Goal: Task Accomplishment & Management: Manage account settings

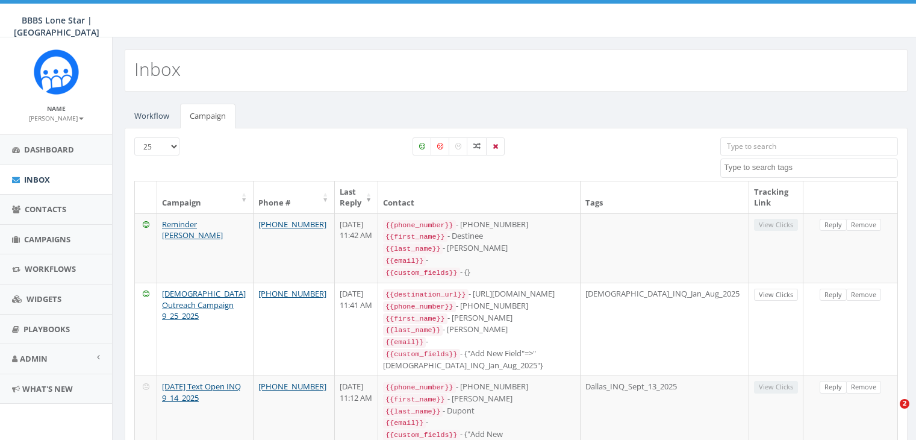
select select
click at [46, 237] on span "Campaigns" at bounding box center [47, 239] width 46 height 11
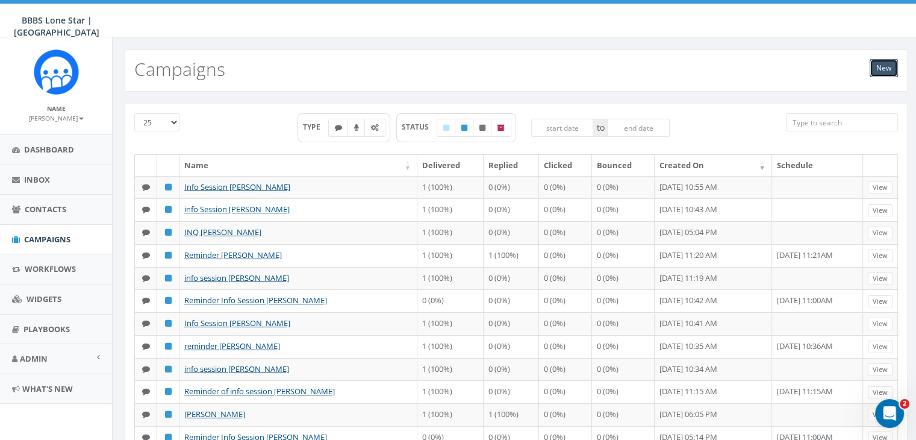
click at [892, 69] on link "New" at bounding box center [884, 68] width 28 height 18
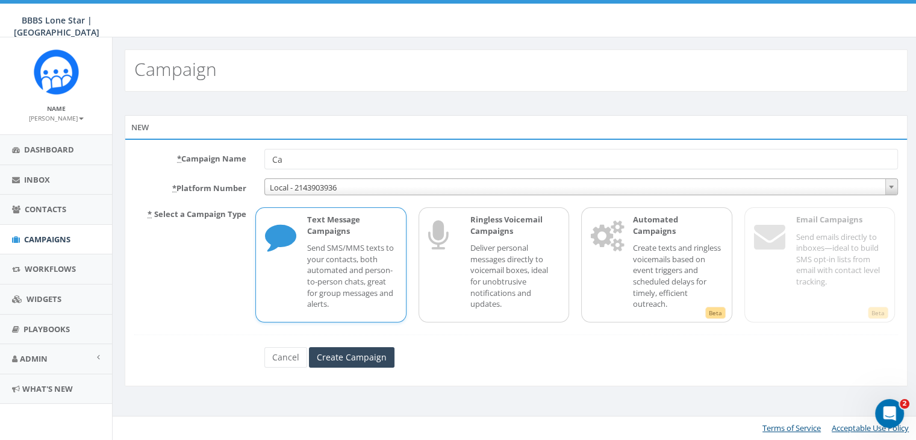
type input "C"
type input "Info Session [PERSON_NAME]"
click at [372, 240] on div "Text Message Campaigns Send SMS/MMS texts to your contacts, both automated and …" at bounding box center [345, 265] width 101 height 102
click at [366, 354] on input "Create Campaign" at bounding box center [352, 357] width 86 height 20
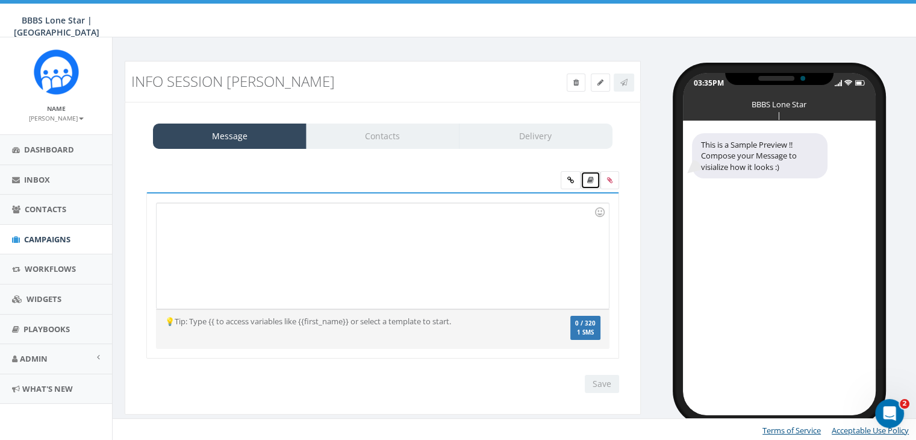
click at [590, 177] on icon at bounding box center [590, 180] width 7 height 7
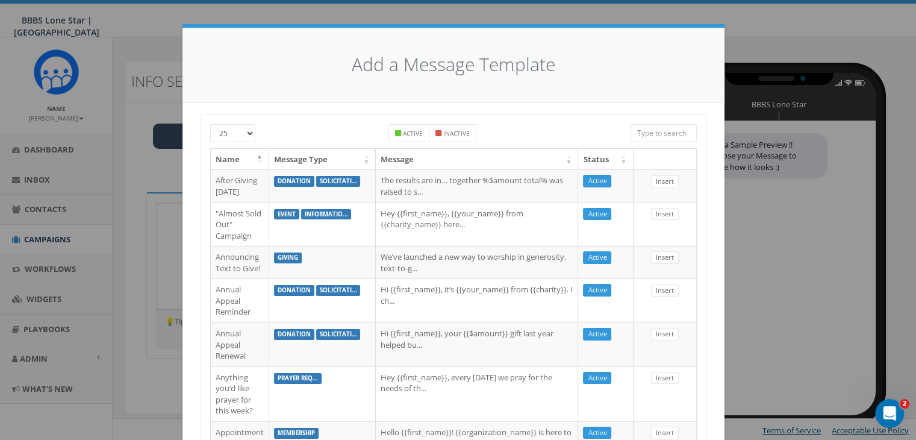
click at [657, 133] on input "search" at bounding box center [664, 133] width 66 height 18
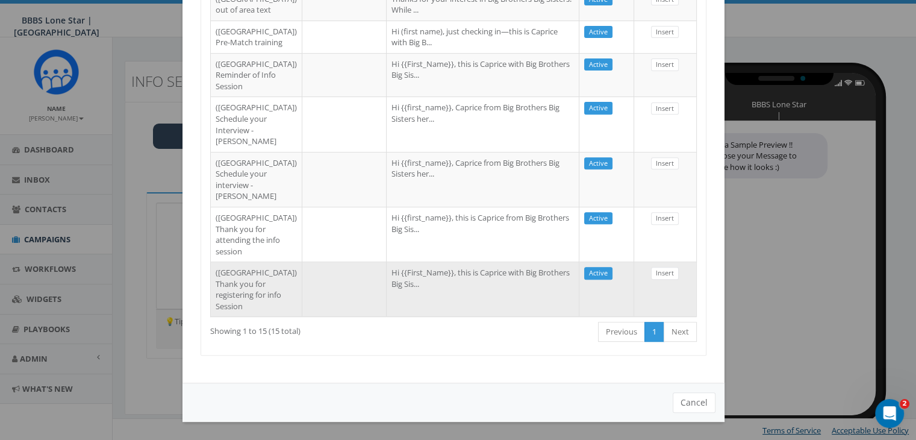
scroll to position [708, 0]
type input "Dallas"
click at [451, 283] on td "Hi {{First_Name}}, this is Caprice with Big Brothers Big Sis..." at bounding box center [483, 288] width 193 height 55
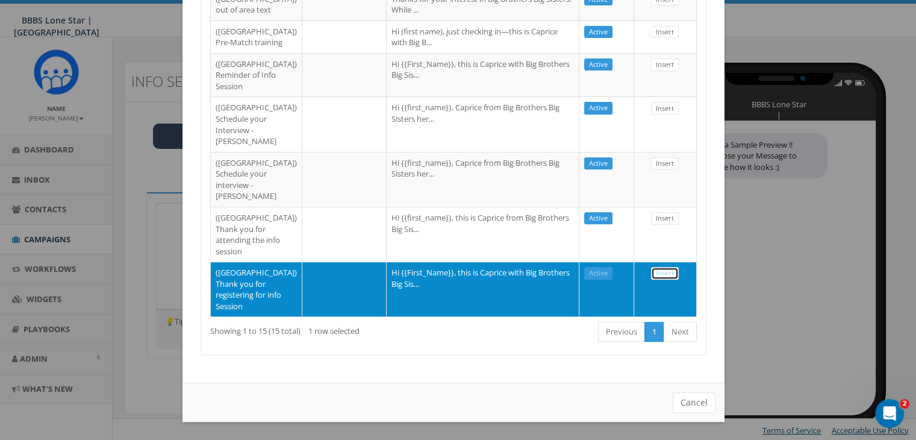
click at [655, 267] on link "Insert" at bounding box center [665, 273] width 28 height 13
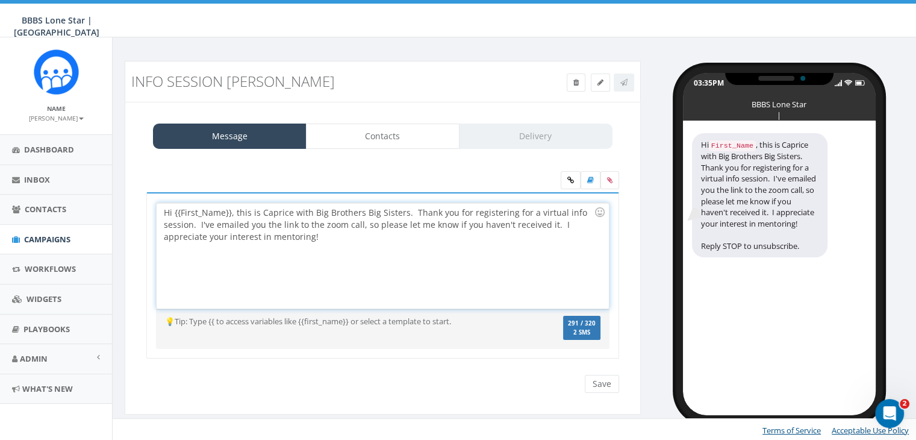
click at [229, 213] on div "Hi {{First_Name}}, this is Caprice with Big Brothers Big Sisters. Thank you for…" at bounding box center [383, 255] width 452 height 105
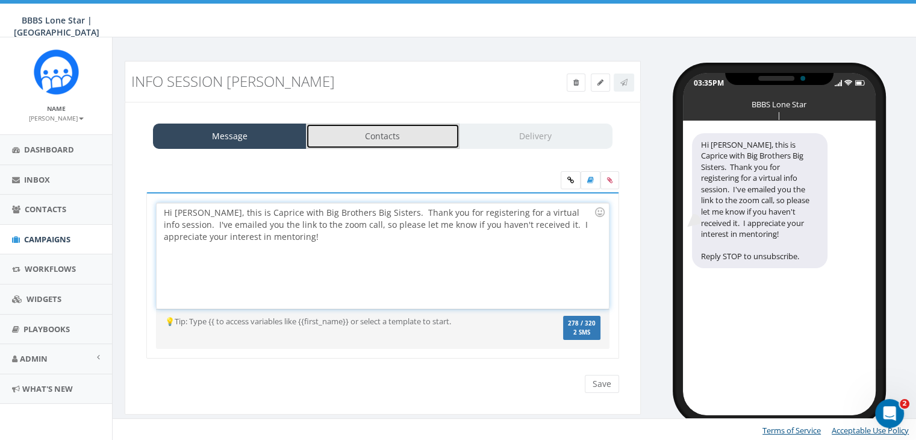
click at [381, 134] on link "Contacts" at bounding box center [383, 136] width 154 height 25
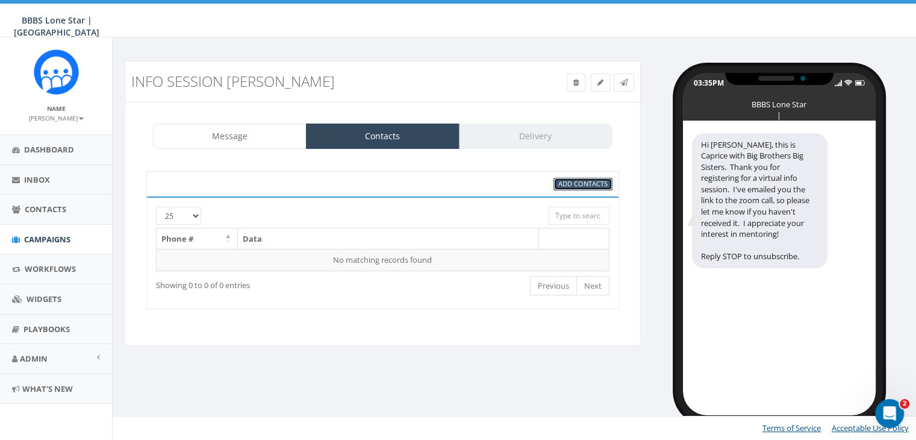
click at [593, 181] on span "Add Contacts" at bounding box center [583, 183] width 49 height 9
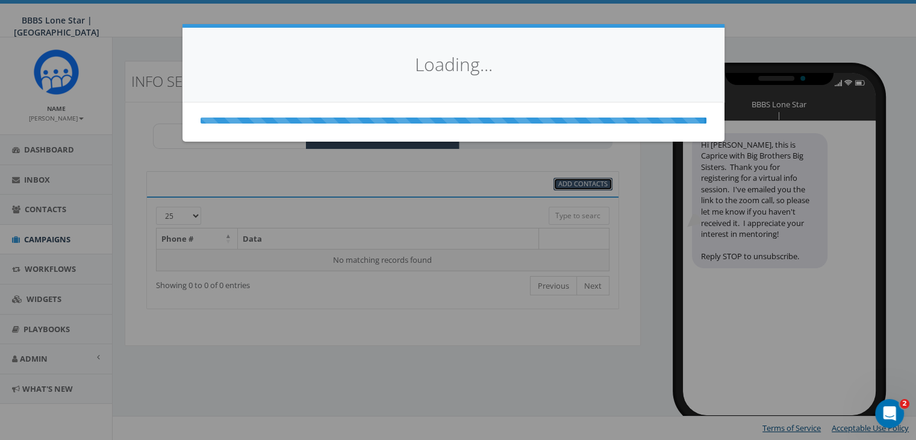
scroll to position [0, 0]
select select
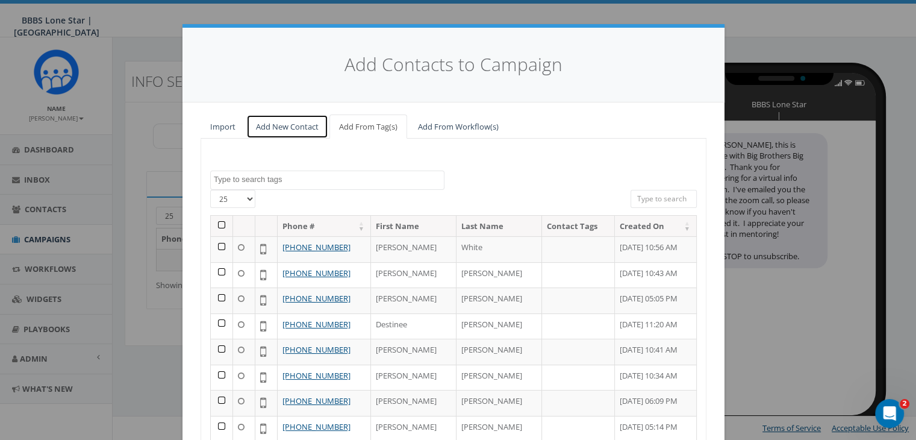
click at [293, 124] on link "Add New Contact" at bounding box center [287, 126] width 82 height 25
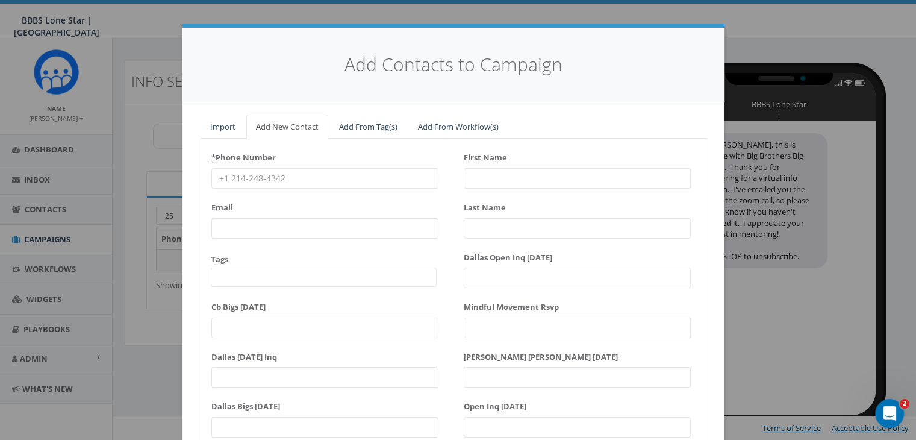
click at [265, 178] on input "* Phone Number" at bounding box center [324, 178] width 227 height 20
paste input "956-888-4205"
type input "956-888-4205"
click at [484, 172] on input "First Name" at bounding box center [577, 178] width 227 height 20
type input "K"
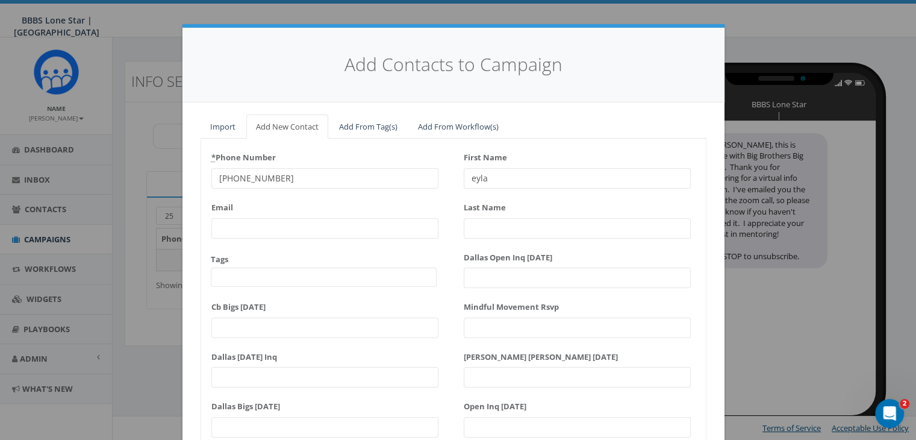
click at [464, 179] on input "eyla" at bounding box center [577, 178] width 227 height 20
type input "Keyla"
click at [480, 225] on input "Last Name" at bounding box center [577, 228] width 227 height 20
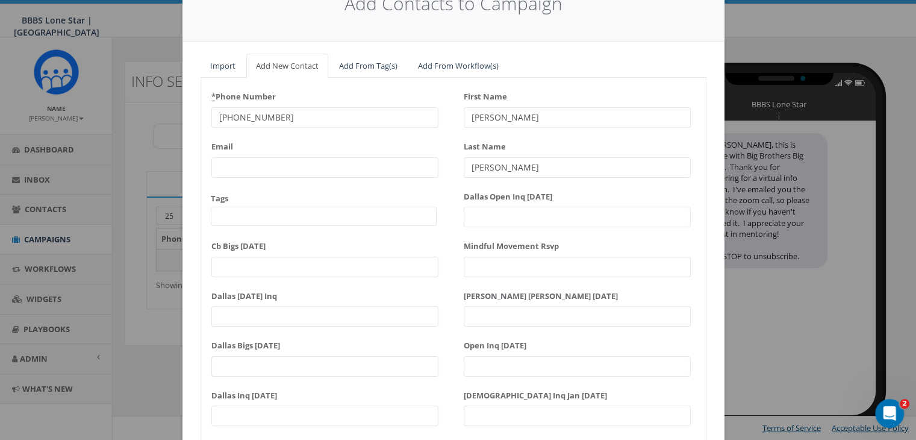
scroll to position [153, 0]
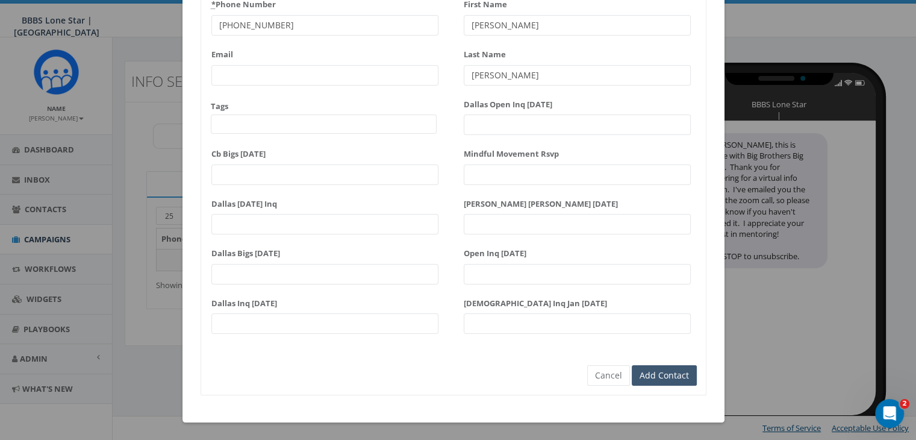
type input "Olivarez"
click at [653, 376] on input "Add Contact" at bounding box center [664, 375] width 65 height 20
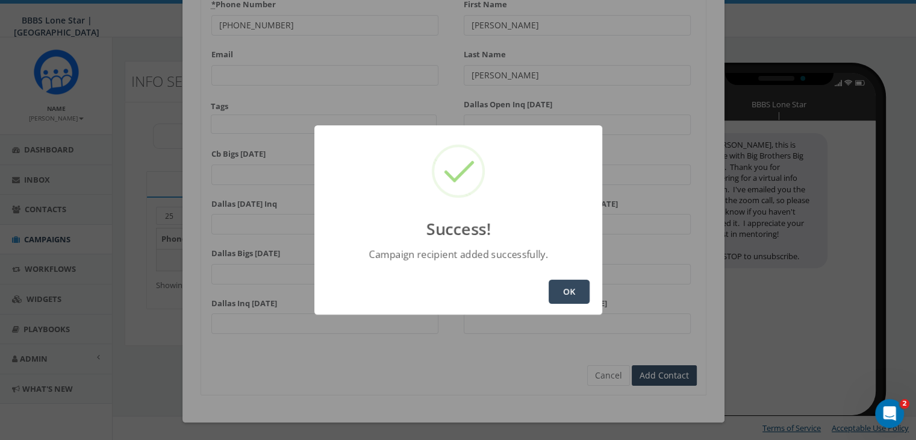
click at [583, 300] on button "OK" at bounding box center [569, 292] width 41 height 24
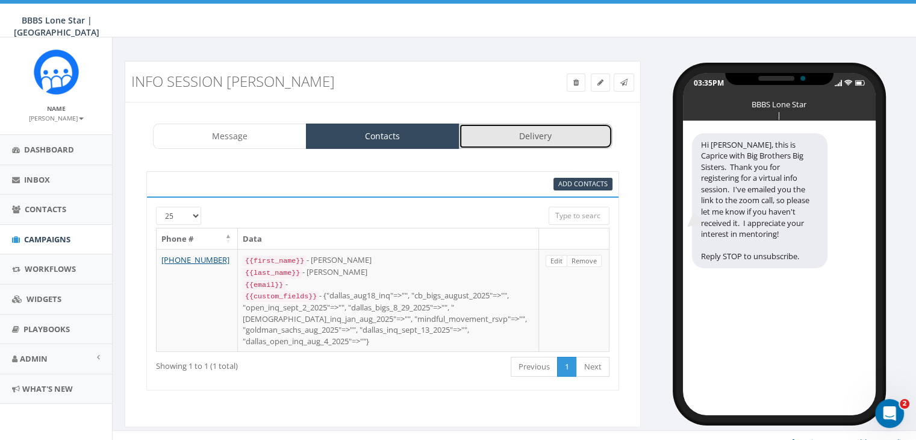
click at [549, 136] on link "Delivery" at bounding box center [536, 136] width 154 height 25
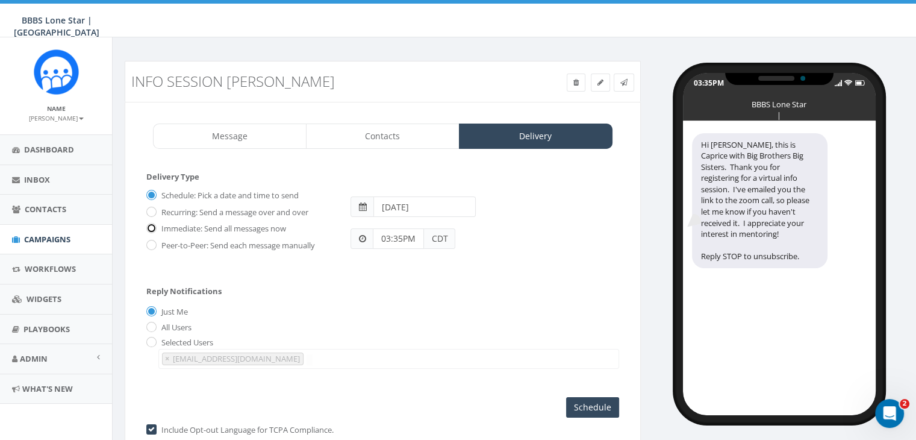
click at [153, 225] on input "Immediate: Send all messages now" at bounding box center [150, 229] width 8 height 8
radio input "true"
click at [576, 401] on input "Send Now" at bounding box center [591, 407] width 57 height 20
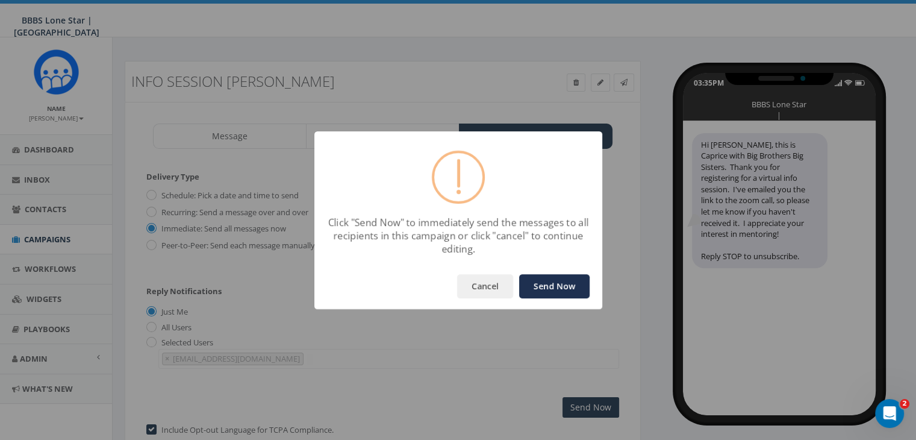
click at [557, 284] on button "Send Now" at bounding box center [554, 286] width 70 height 24
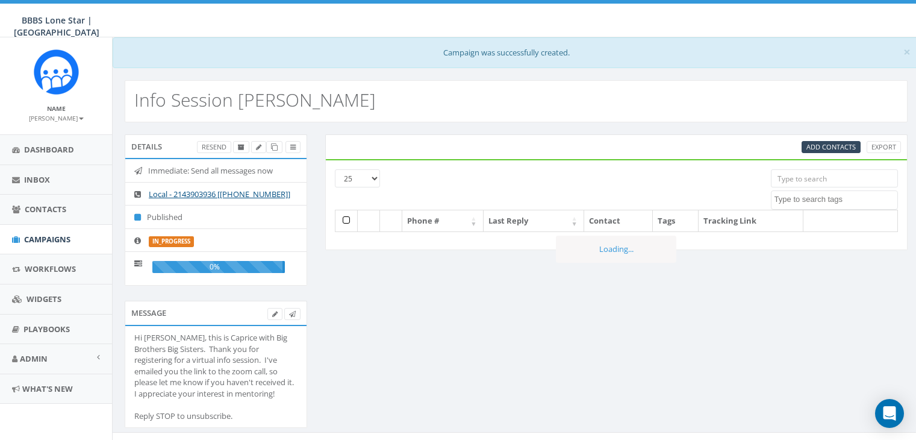
select select
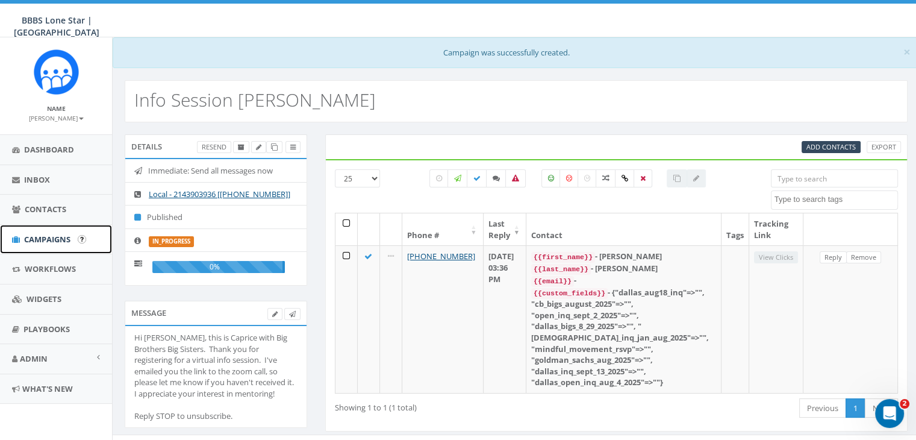
click at [57, 234] on span "Campaigns" at bounding box center [47, 239] width 46 height 11
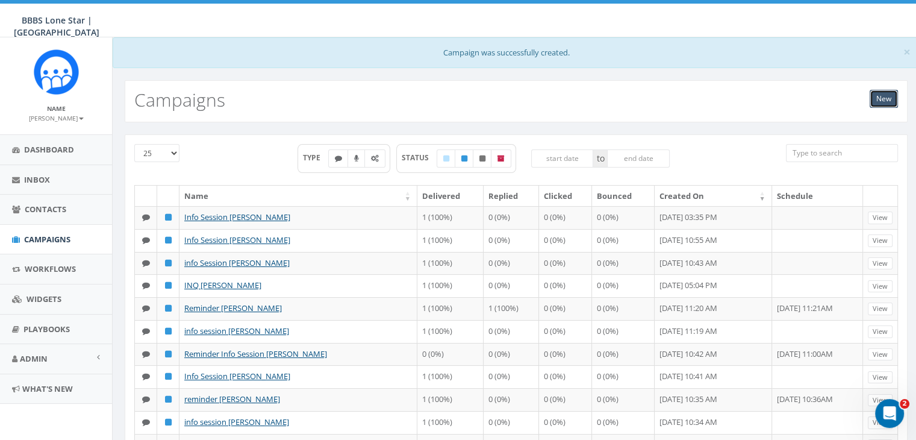
click at [881, 99] on link "New" at bounding box center [884, 99] width 28 height 18
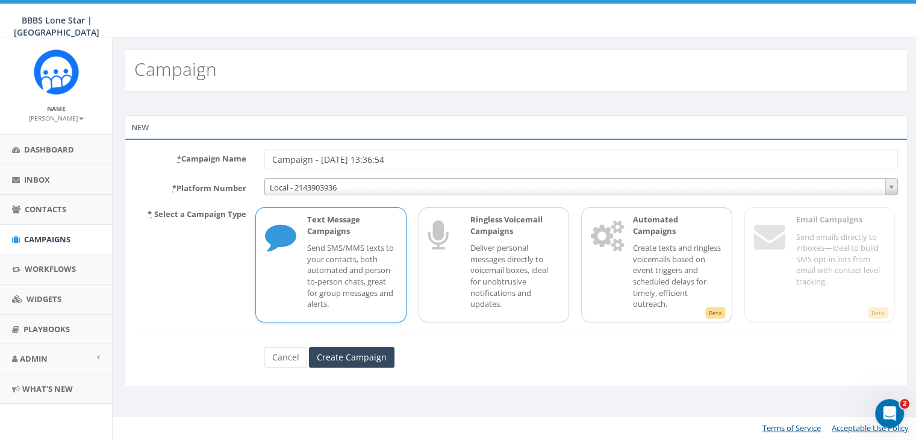
click at [878, 68] on div "Campaign" at bounding box center [516, 70] width 783 height 42
click at [442, 160] on input "Campaign - [DATE] 13:36:54" at bounding box center [582, 159] width 634 height 20
type input "C"
type input "reminder info session [PERSON_NAME]"
click at [323, 256] on p "Send SMS/MMS texts to your contacts, both automated and person-to-person chats,…" at bounding box center [351, 275] width 89 height 67
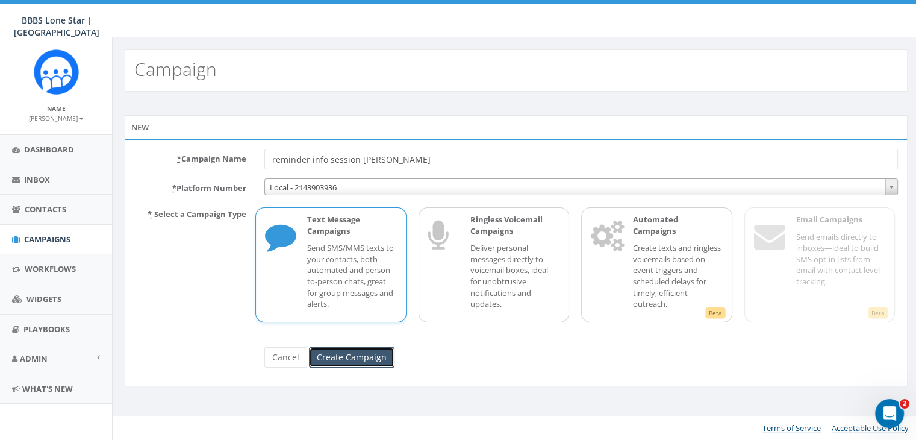
click at [342, 358] on input "Create Campaign" at bounding box center [352, 357] width 86 height 20
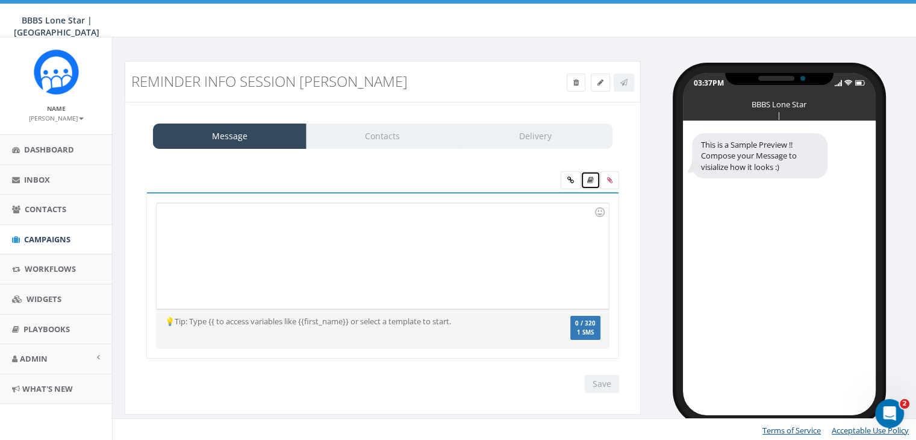
click at [593, 180] on icon at bounding box center [590, 180] width 7 height 7
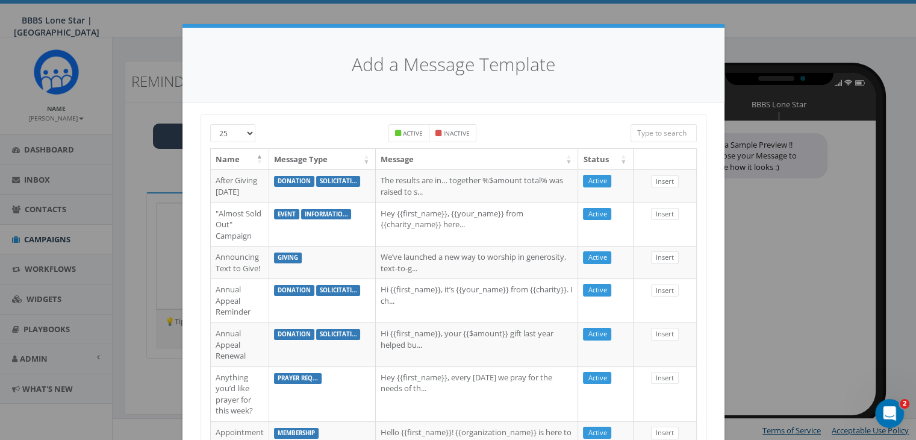
click at [659, 136] on input "search" at bounding box center [664, 133] width 66 height 18
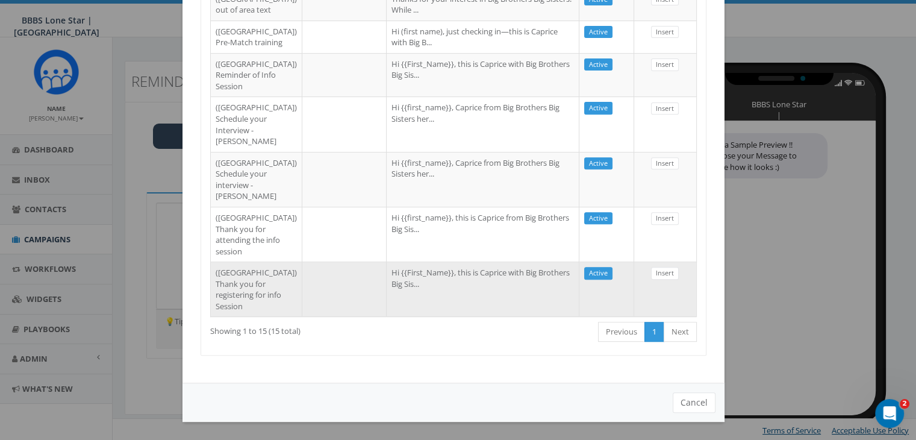
scroll to position [527, 0]
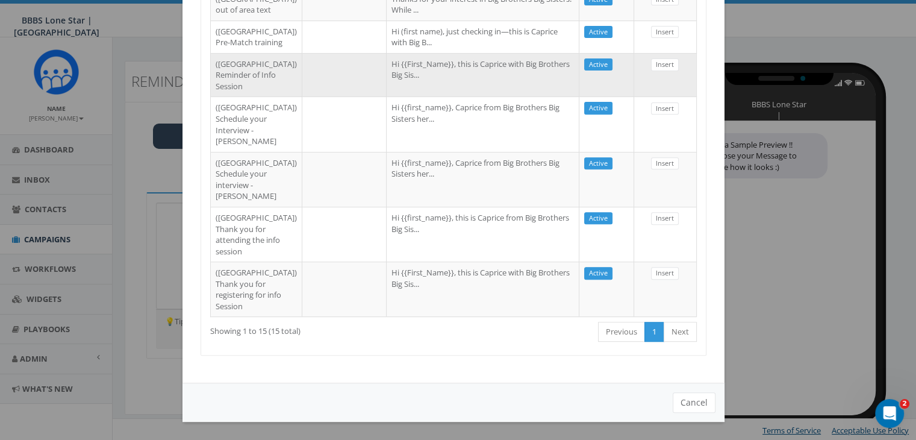
type input "Dallas"
click at [439, 97] on td "Hi {{First_Name}}, this is Caprice with Big Brothers Big Sis..." at bounding box center [483, 75] width 193 height 44
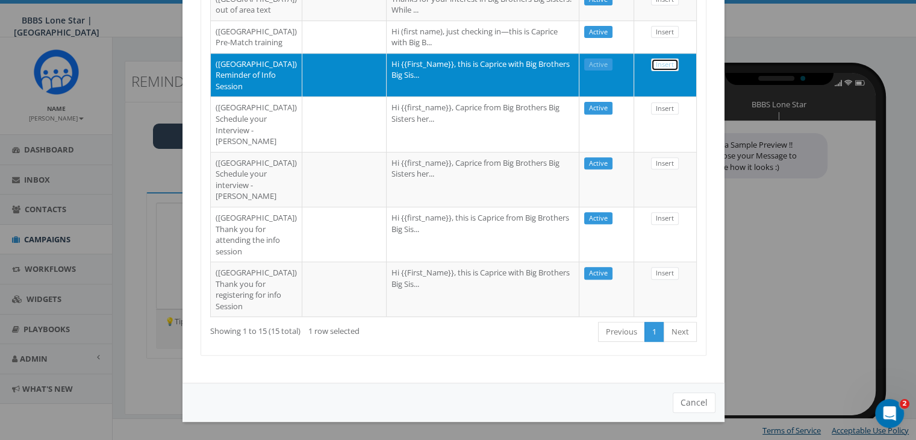
click at [660, 71] on link "Insert" at bounding box center [665, 64] width 28 height 13
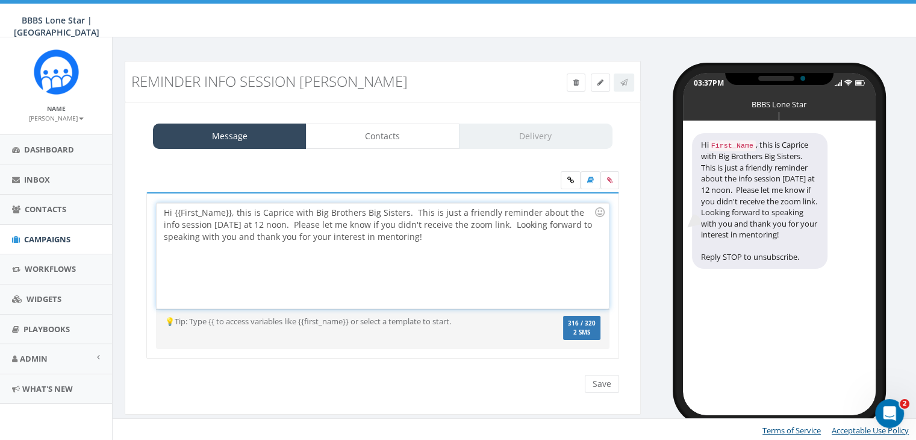
click at [232, 210] on div "Hi {{First_Name}}, this is Caprice with Big Brothers Big Sisters. This is just …" at bounding box center [383, 255] width 452 height 105
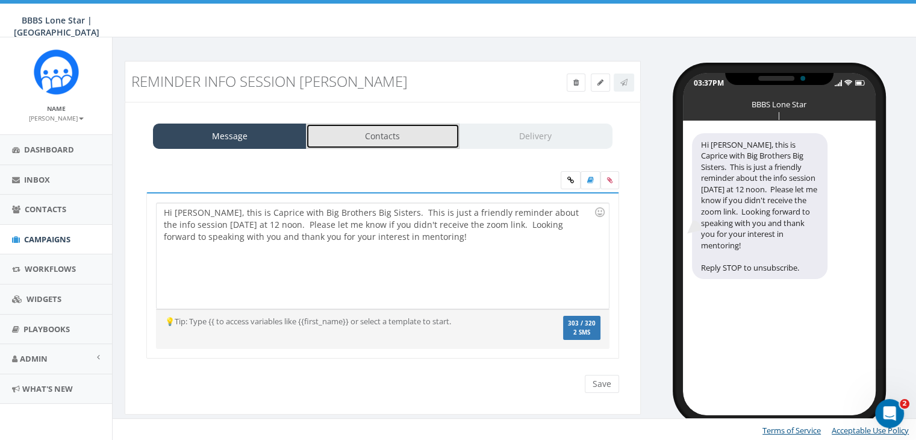
click at [352, 131] on link "Contacts" at bounding box center [383, 136] width 154 height 25
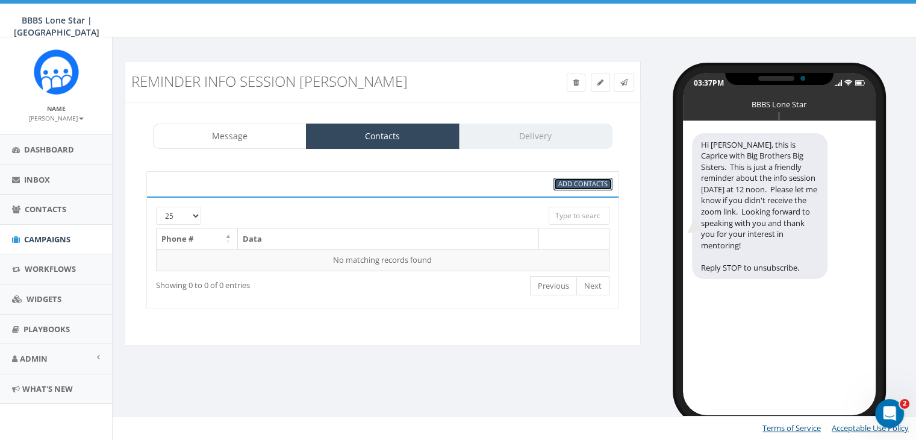
click at [587, 181] on span "Add Contacts" at bounding box center [583, 183] width 49 height 9
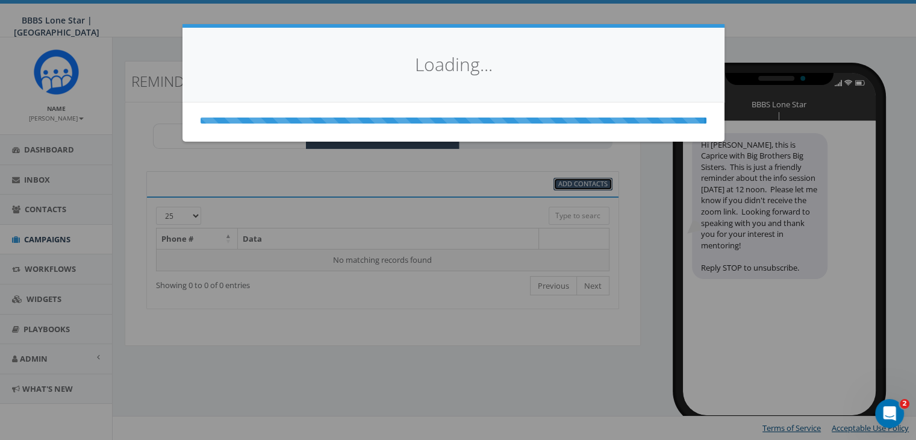
scroll to position [0, 0]
select select
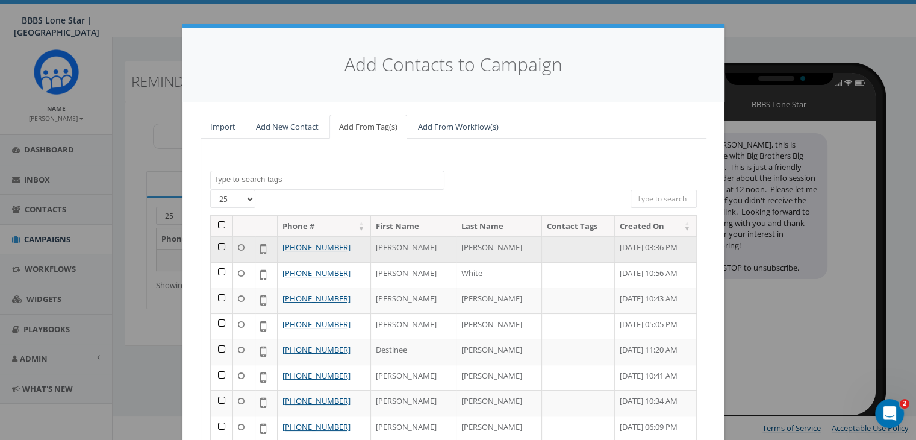
click at [218, 244] on td at bounding box center [222, 249] width 22 height 26
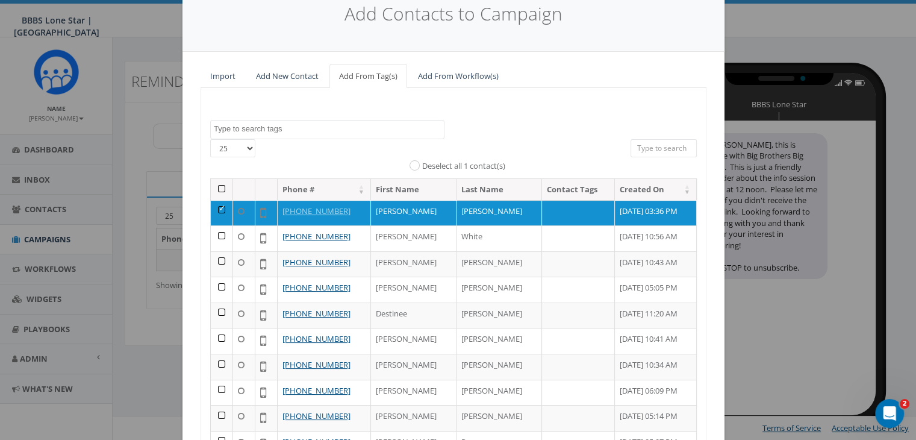
scroll to position [152, 0]
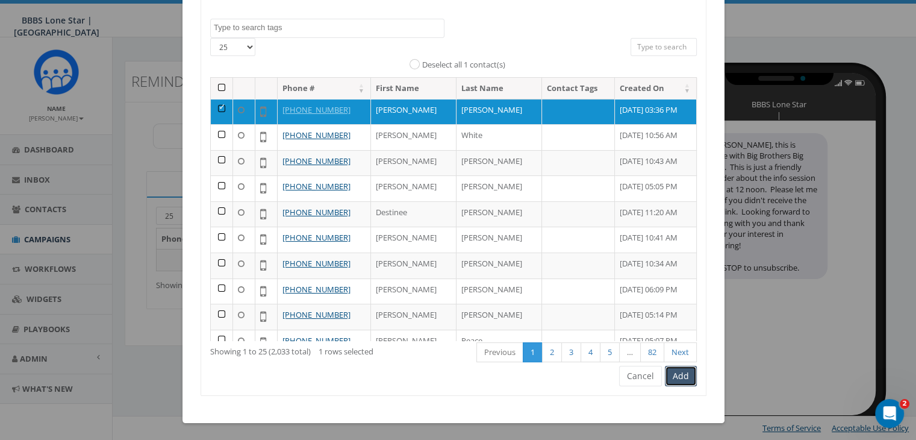
click at [684, 374] on button "Add" at bounding box center [681, 376] width 32 height 20
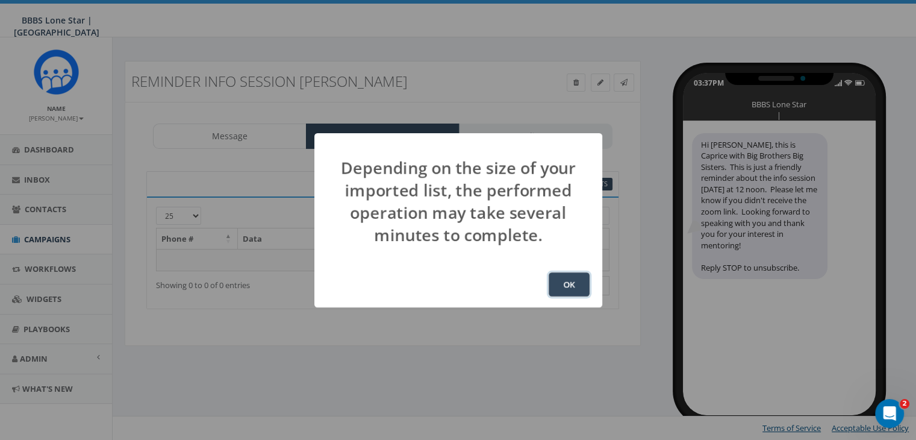
click at [577, 288] on button "OK" at bounding box center [569, 284] width 41 height 24
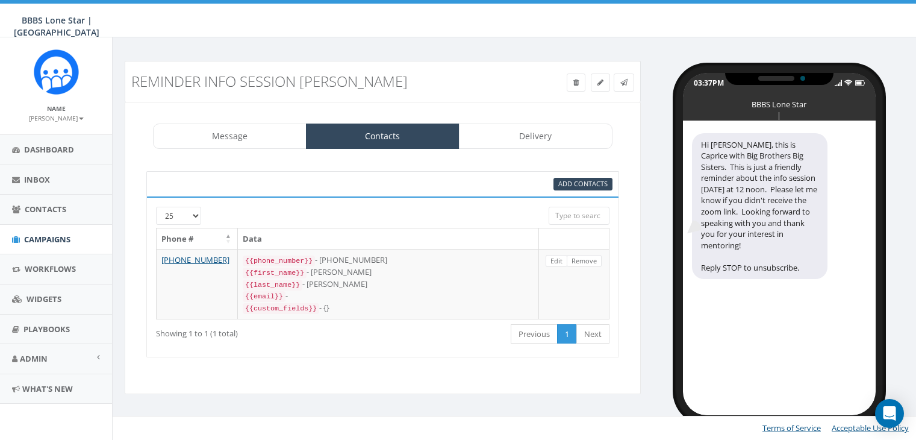
select select "1730"
click at [515, 141] on link "Delivery" at bounding box center [536, 136] width 154 height 25
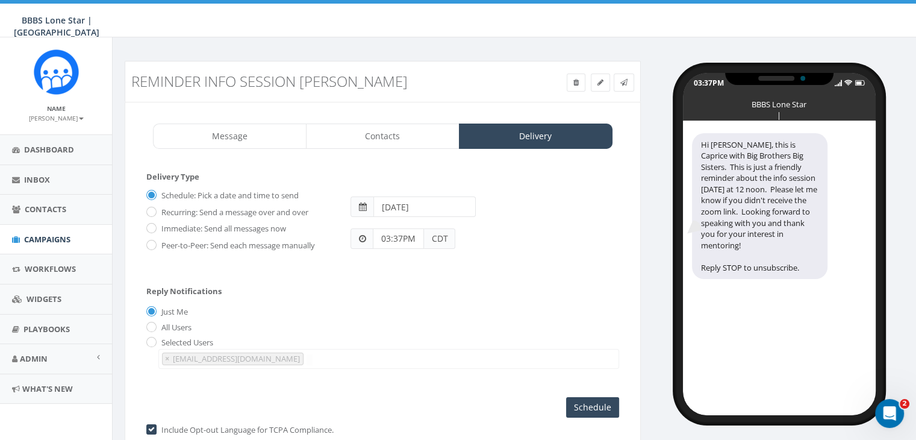
click at [456, 203] on input "2025-10-02" at bounding box center [425, 206] width 102 height 20
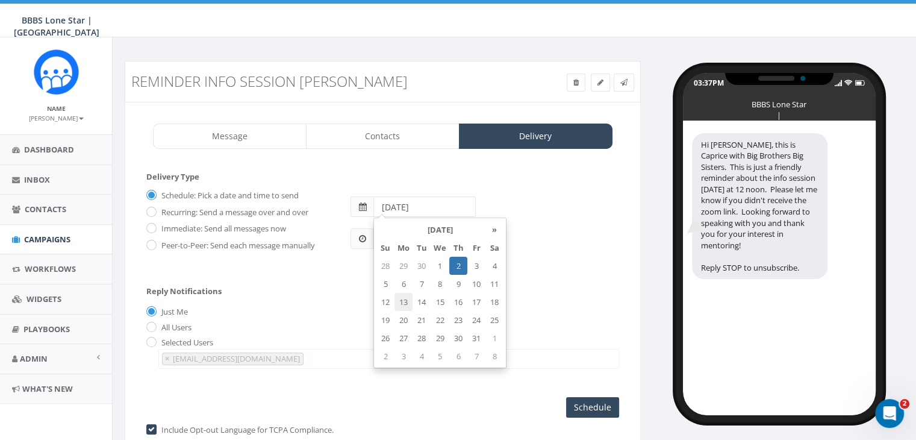
click at [404, 301] on td "13" at bounding box center [404, 302] width 18 height 18
type input "2025-10-13"
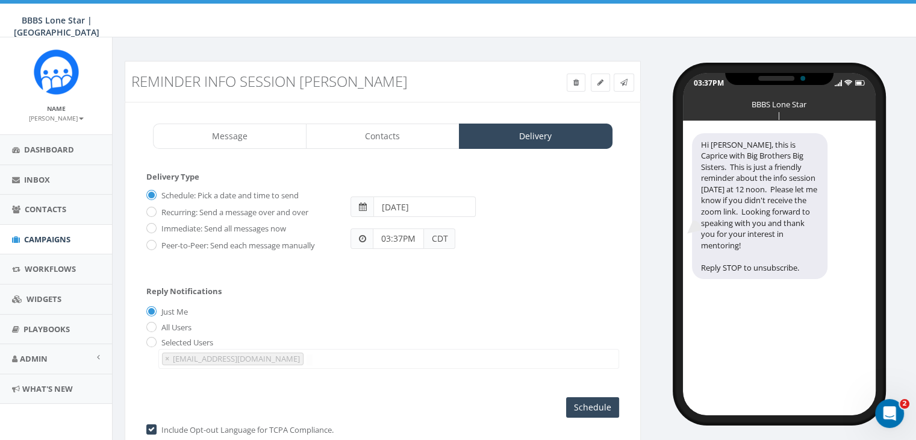
click at [341, 302] on div "Reply Notifications Just Me All Users Selected Users abruce@bbbstx.org chawkins…" at bounding box center [382, 325] width 473 height 100
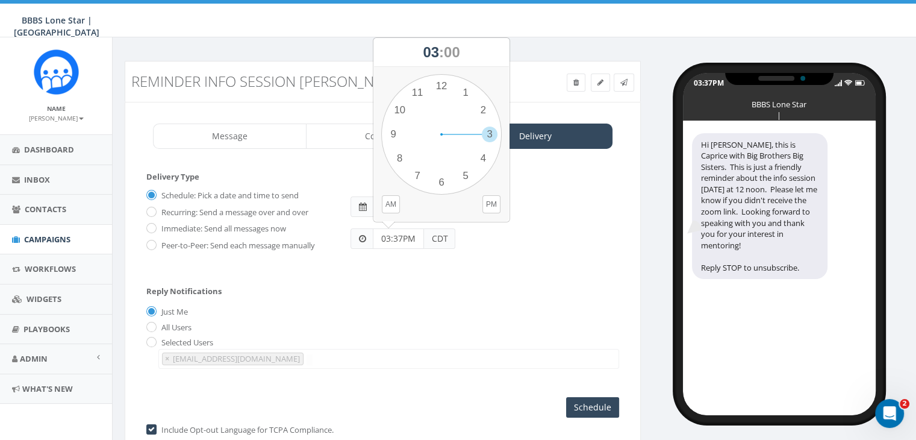
click at [406, 240] on input "03:37PM" at bounding box center [398, 238] width 51 height 20
type input "11:00AM"
click at [513, 299] on div "Reply Notifications Just Me All Users Selected Users abruce@bbbstx.org chawkins…" at bounding box center [382, 325] width 473 height 100
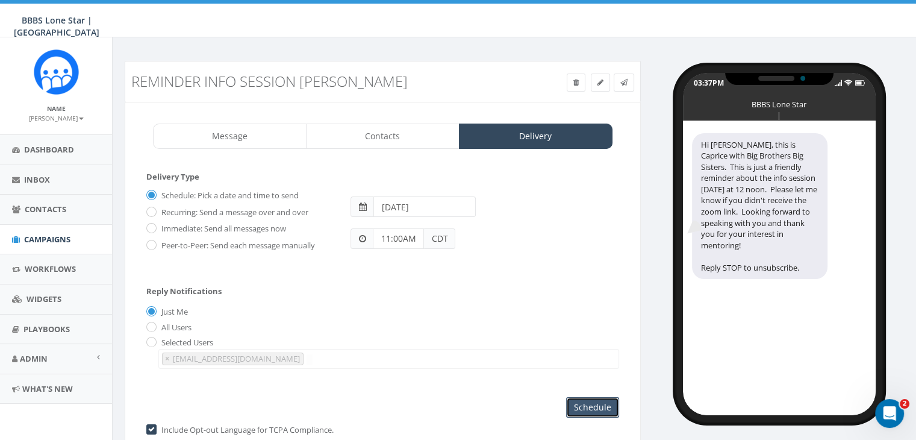
click at [593, 407] on input "Schedule" at bounding box center [592, 407] width 53 height 20
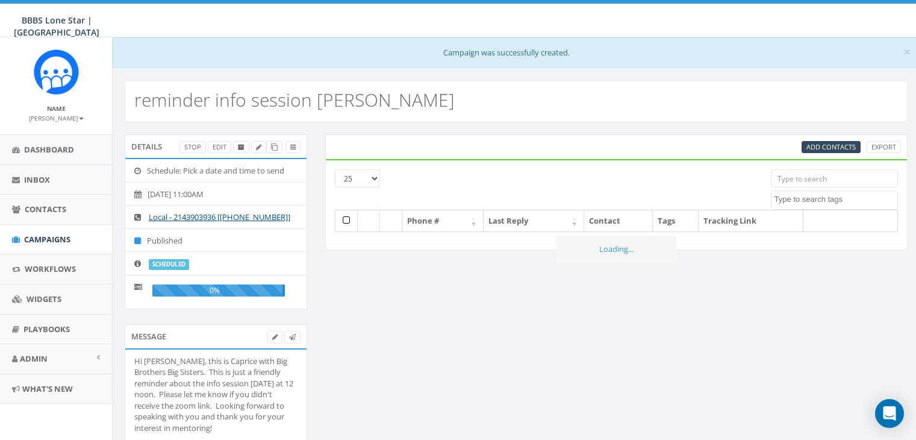
select select
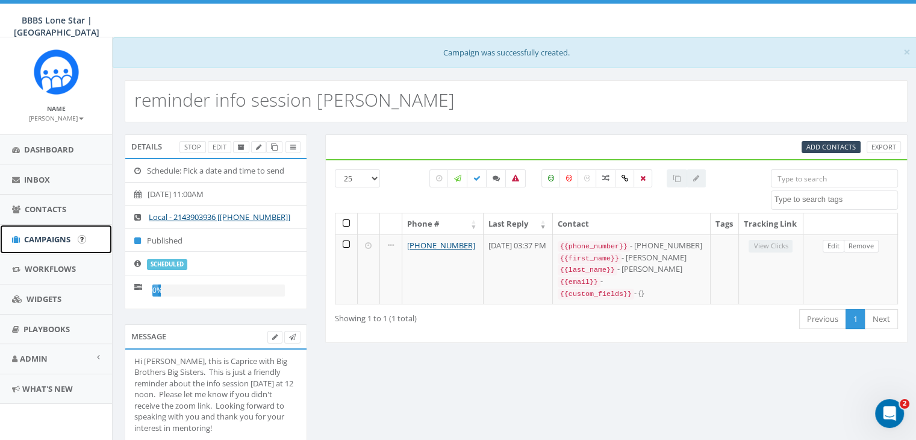
click at [56, 235] on span "Campaigns" at bounding box center [47, 239] width 46 height 11
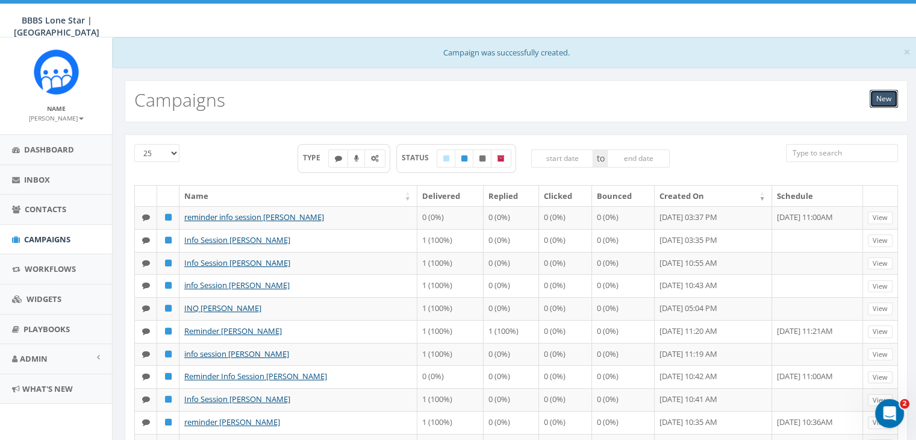
click at [888, 97] on link "New" at bounding box center [884, 99] width 28 height 18
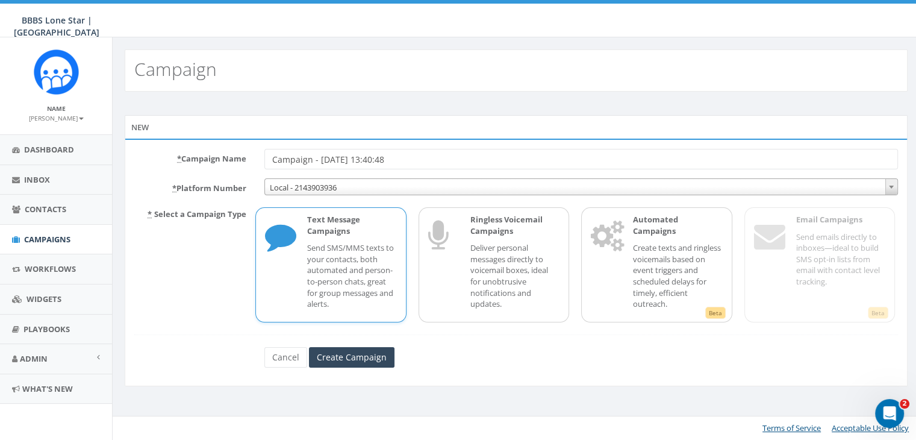
drag, startPoint x: 401, startPoint y: 156, endPoint x: 241, endPoint y: 156, distance: 160.3
click at [241, 156] on div "* Campaign Name Campaign - [DATE] 13:40:48" at bounding box center [516, 159] width 782 height 20
type input "[PERSON_NAME] Info Session"
click at [336, 246] on p "Send SMS/MMS texts to your contacts, both automated and person-to-person chats,…" at bounding box center [351, 275] width 89 height 67
click at [362, 350] on input "Create Campaign" at bounding box center [352, 357] width 86 height 20
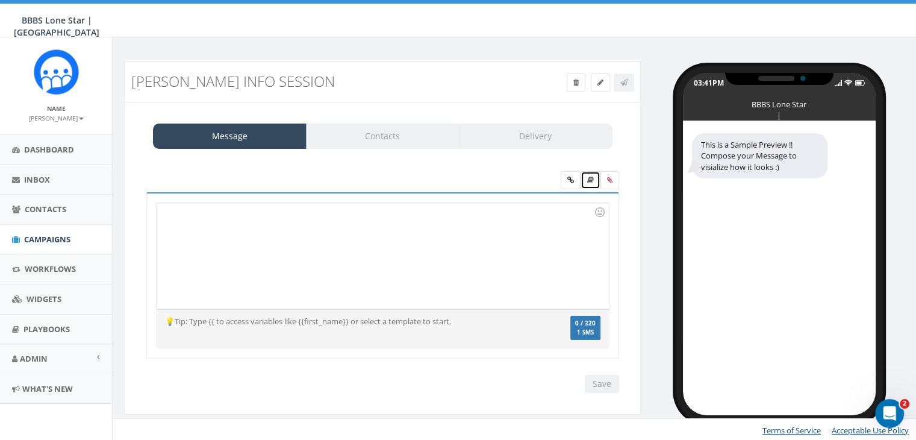
click at [588, 180] on icon at bounding box center [590, 180] width 7 height 7
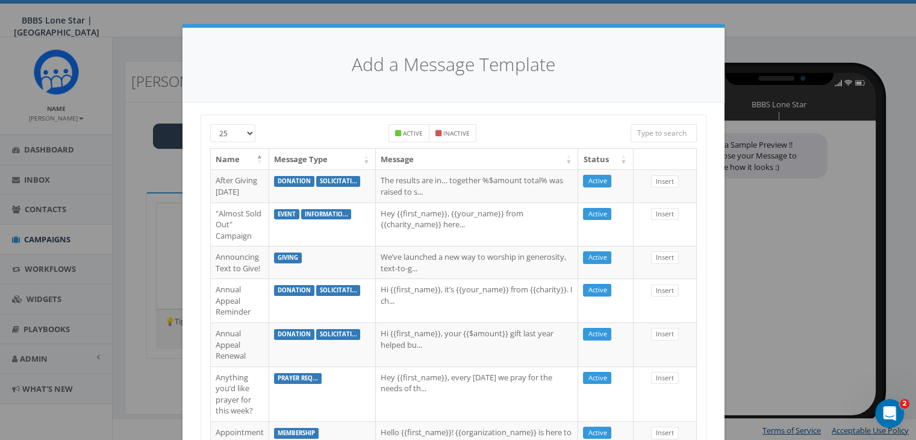
click at [651, 133] on input "search" at bounding box center [664, 133] width 66 height 18
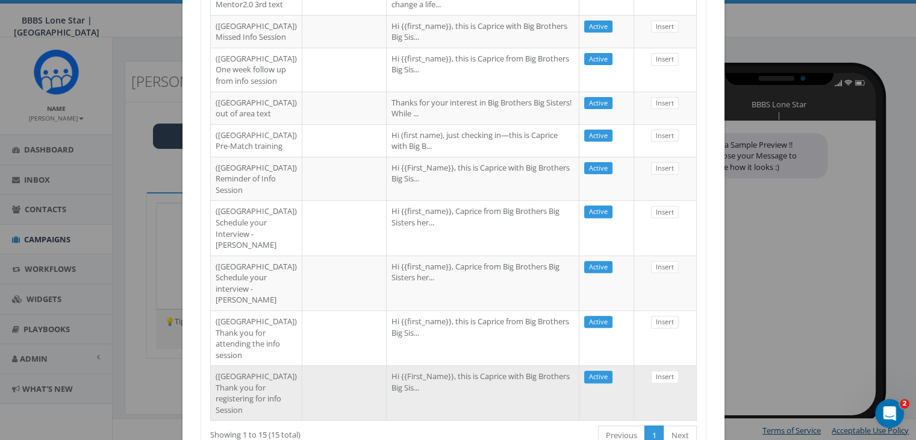
scroll to position [708, 0]
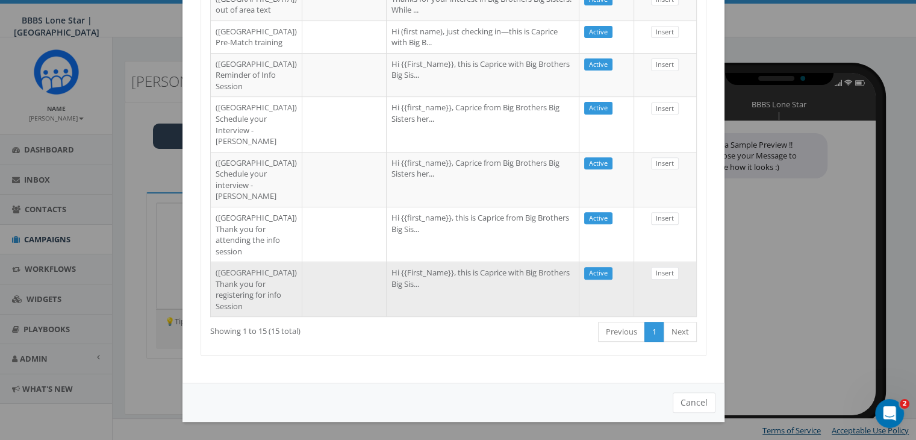
type input "Dallas"
click at [547, 287] on td "Hi {{First_Name}}, this is Caprice with Big Brothers Big Sis..." at bounding box center [483, 288] width 193 height 55
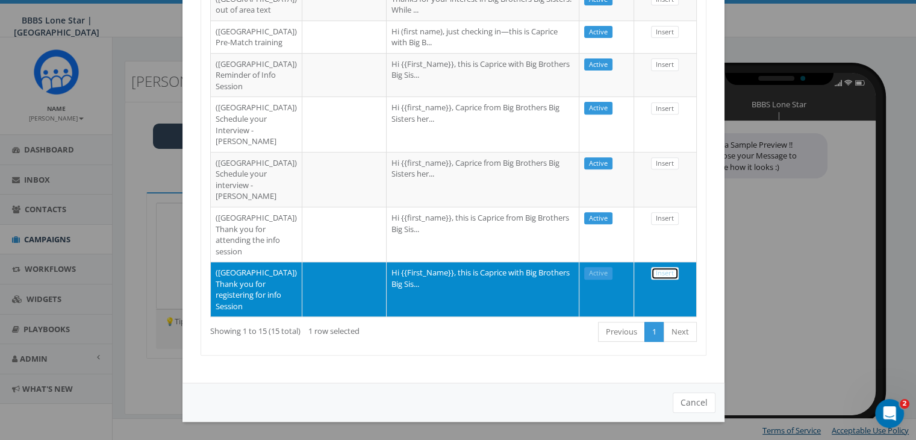
click at [665, 267] on link "Insert" at bounding box center [665, 273] width 28 height 13
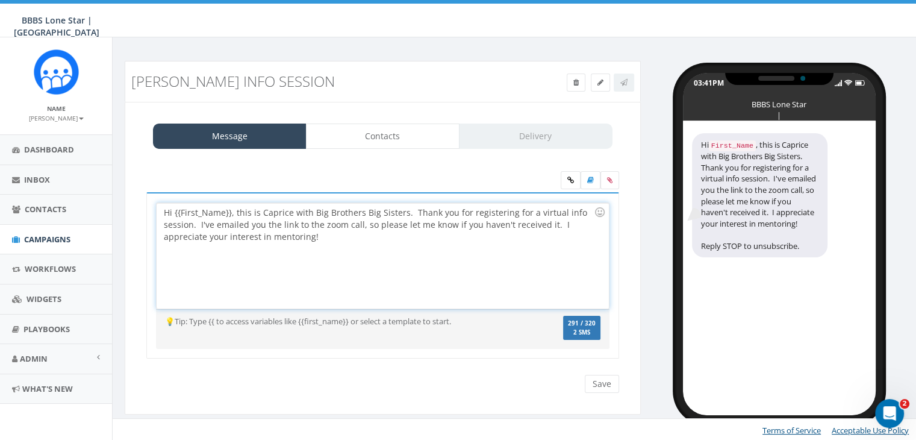
click at [231, 210] on div "Hi {{First_Name}}, this is Caprice with Big Brothers Big Sisters. Thank you for…" at bounding box center [383, 255] width 452 height 105
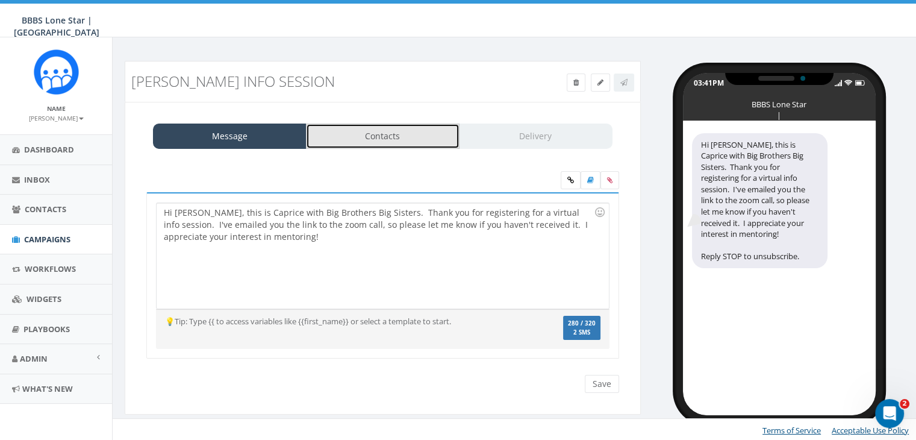
click at [419, 133] on link "Contacts" at bounding box center [383, 136] width 154 height 25
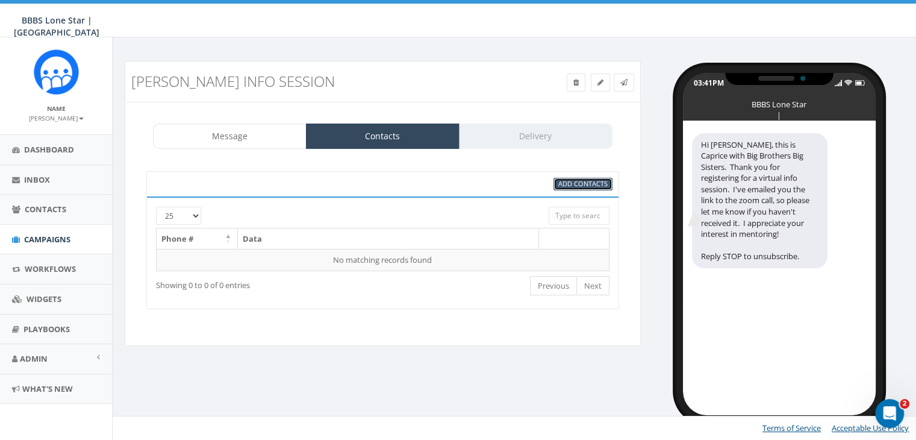
click at [605, 181] on span "Add Contacts" at bounding box center [583, 183] width 49 height 9
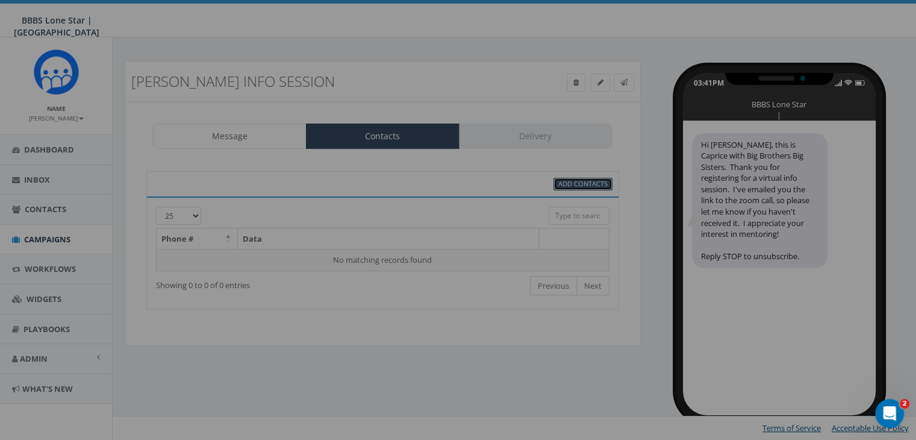
scroll to position [0, 0]
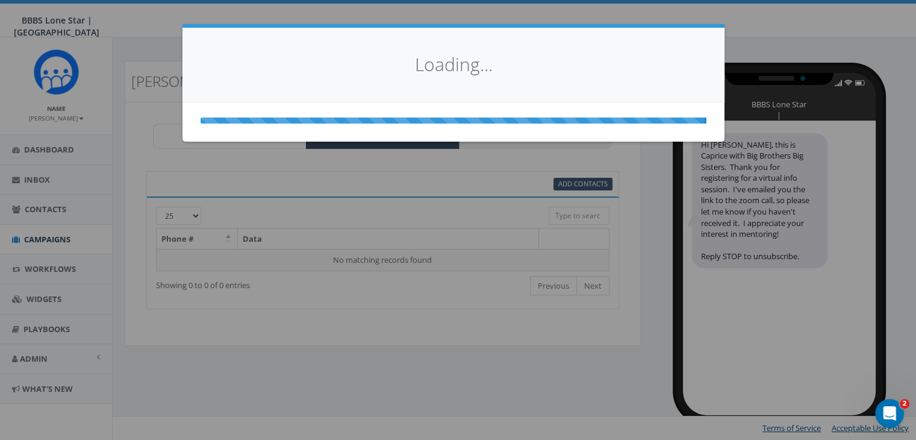
select select
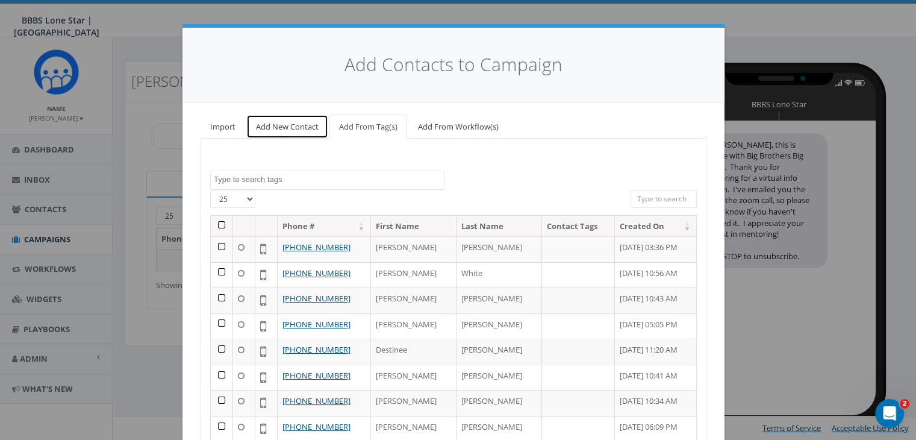
click at [280, 121] on link "Add New Contact" at bounding box center [287, 126] width 82 height 25
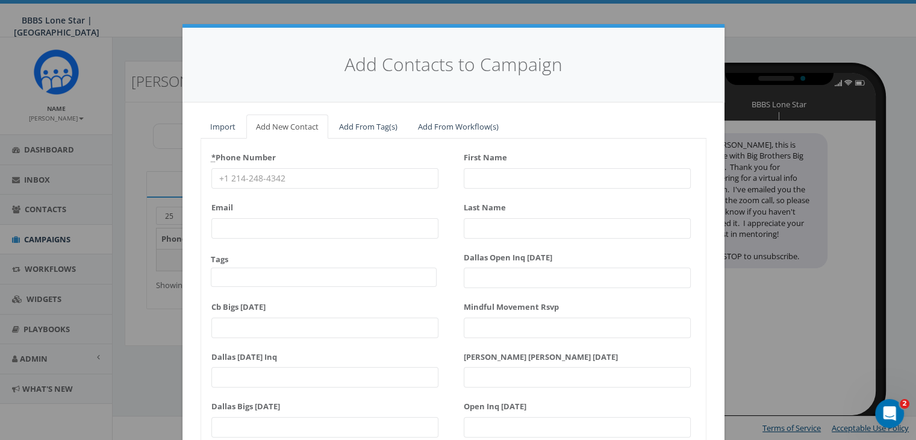
click at [249, 177] on input "* Phone Number" at bounding box center [324, 178] width 227 height 20
paste input "314-568-4995"
type input "314-568-4995"
click at [472, 177] on input "First Name" at bounding box center [577, 178] width 227 height 20
type input "K"
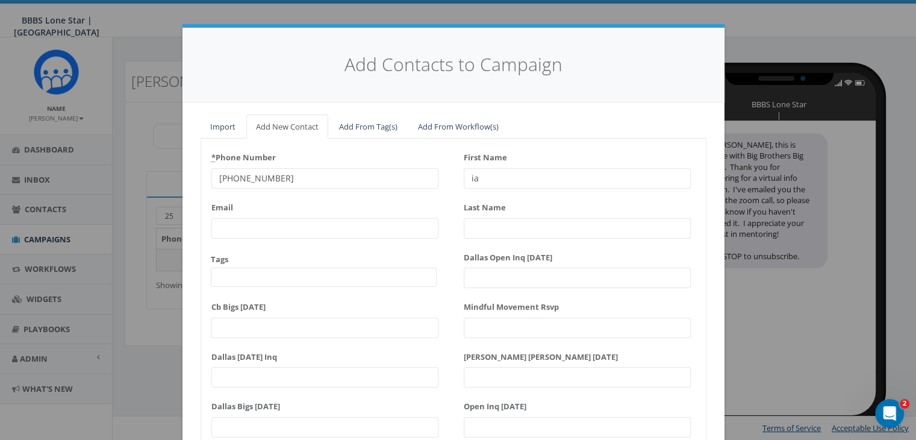
type input "i"
type input "Kiandra"
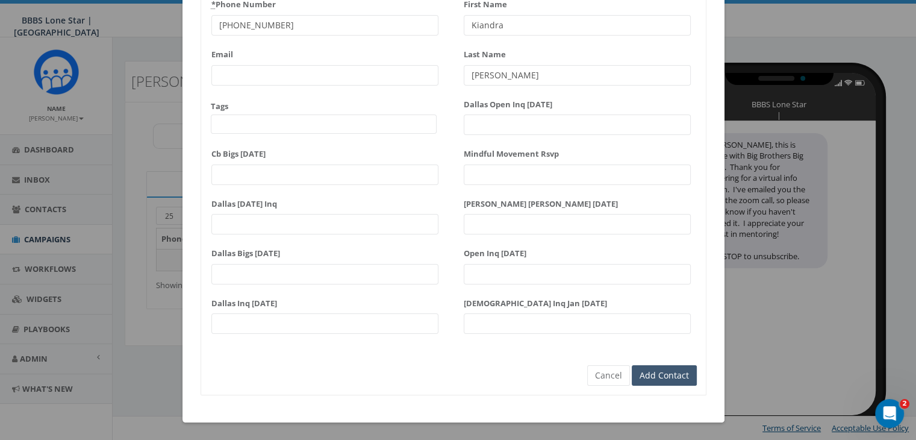
type input "Spencer"
click at [682, 374] on input "Add Contact" at bounding box center [664, 375] width 65 height 20
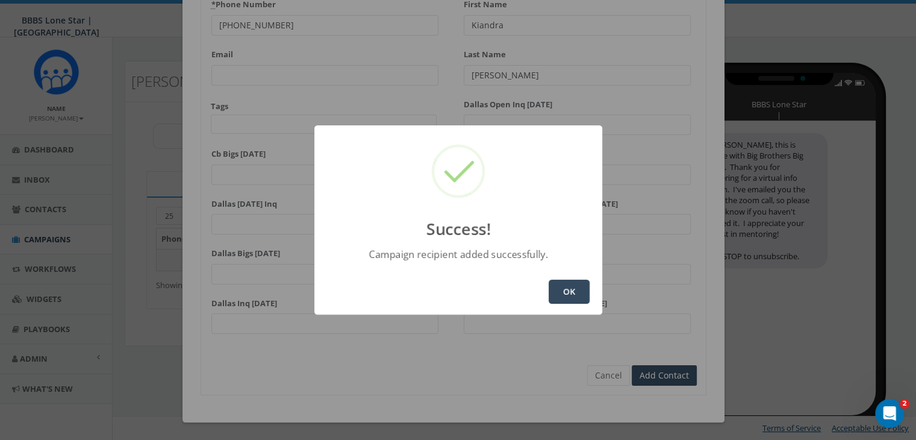
click at [575, 287] on button "OK" at bounding box center [569, 292] width 41 height 24
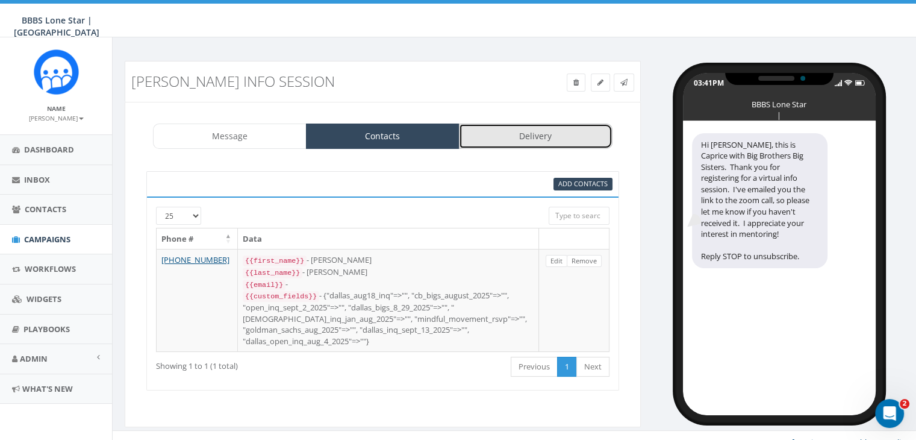
click at [540, 142] on link "Delivery" at bounding box center [536, 136] width 154 height 25
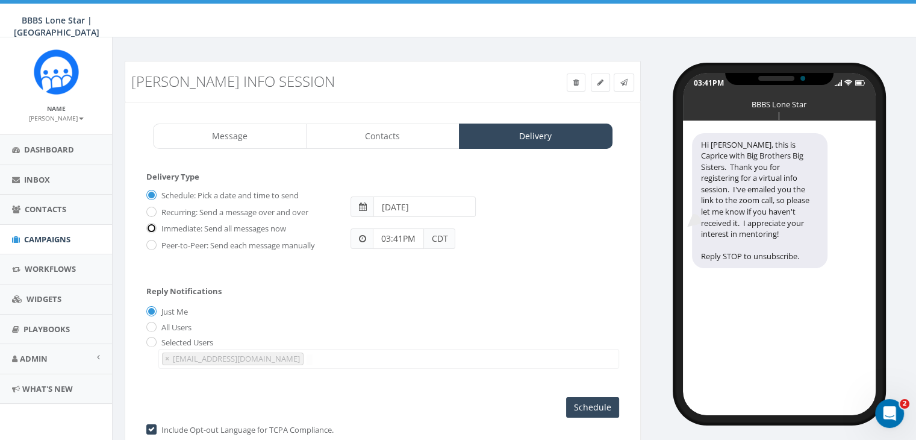
click at [151, 226] on input "Immediate: Send all messages now" at bounding box center [150, 229] width 8 height 8
radio input "true"
click at [599, 401] on input "Send Now" at bounding box center [591, 407] width 57 height 20
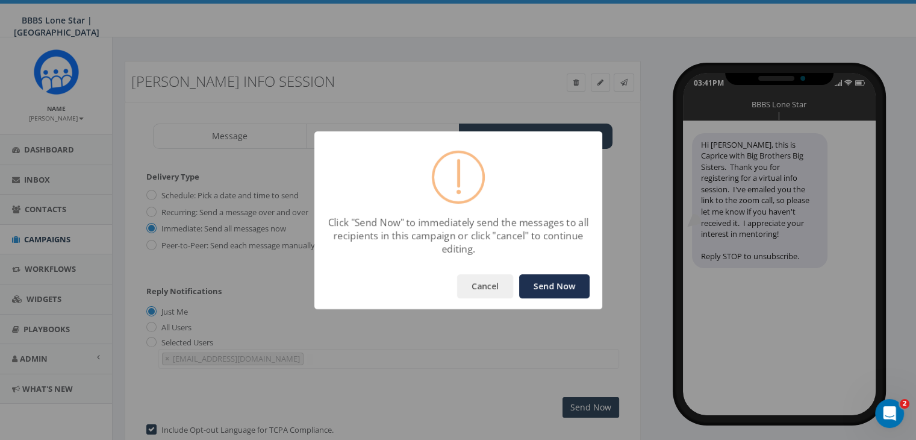
click at [556, 275] on button "Send Now" at bounding box center [554, 286] width 70 height 24
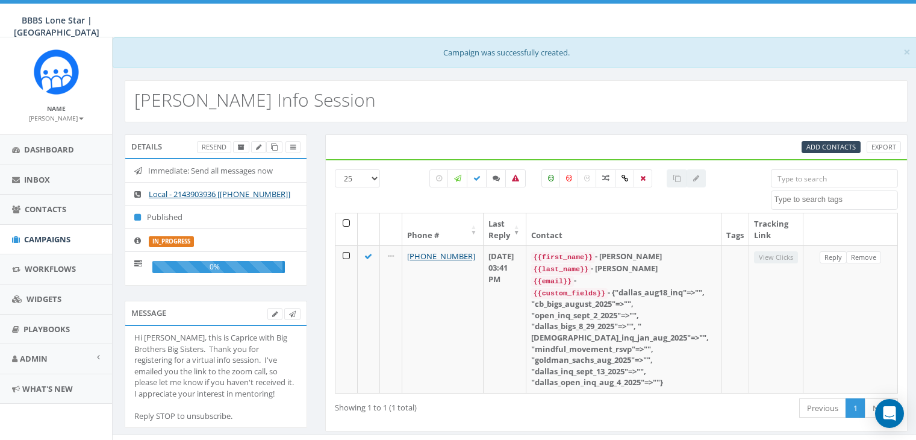
select select
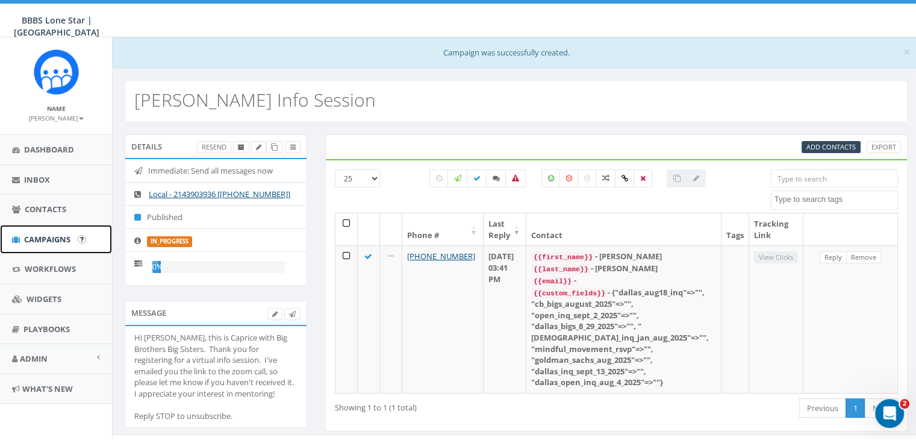
click at [36, 239] on span "Campaigns" at bounding box center [47, 239] width 46 height 11
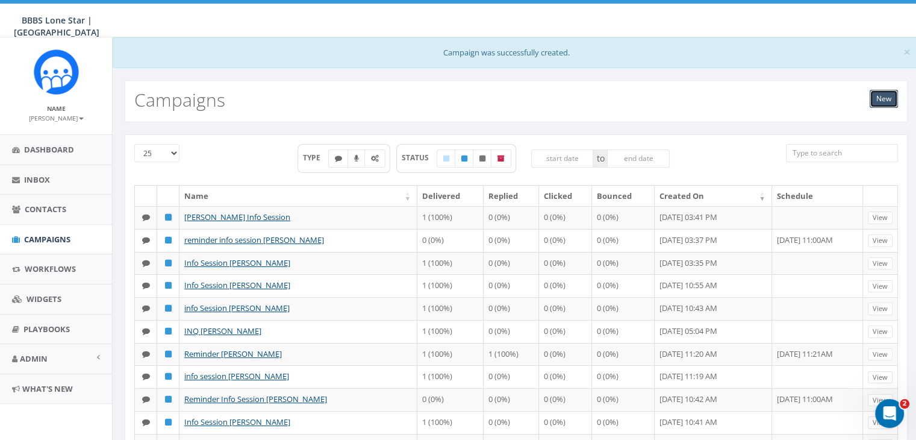
click at [877, 102] on link "New" at bounding box center [884, 99] width 28 height 18
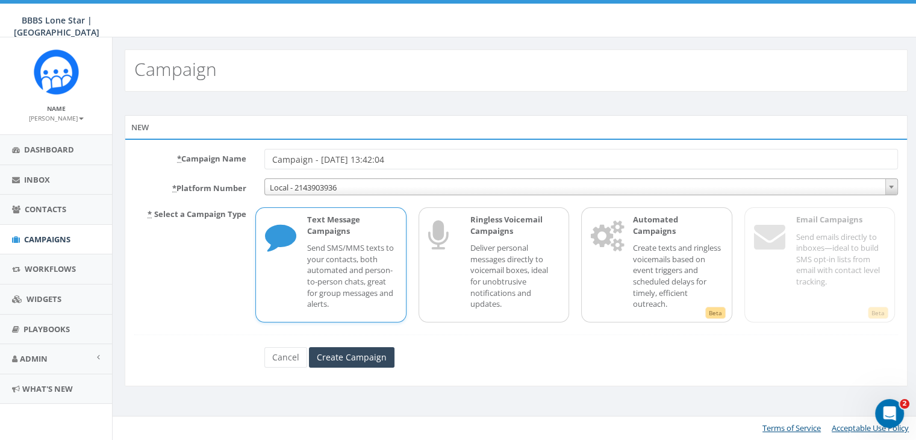
click at [634, 152] on input "Campaign - [DATE] 13:42:04" at bounding box center [582, 159] width 634 height 20
type input "C"
type input "reminder [PERSON_NAME]"
click at [369, 352] on input "Create Campaign" at bounding box center [352, 357] width 86 height 20
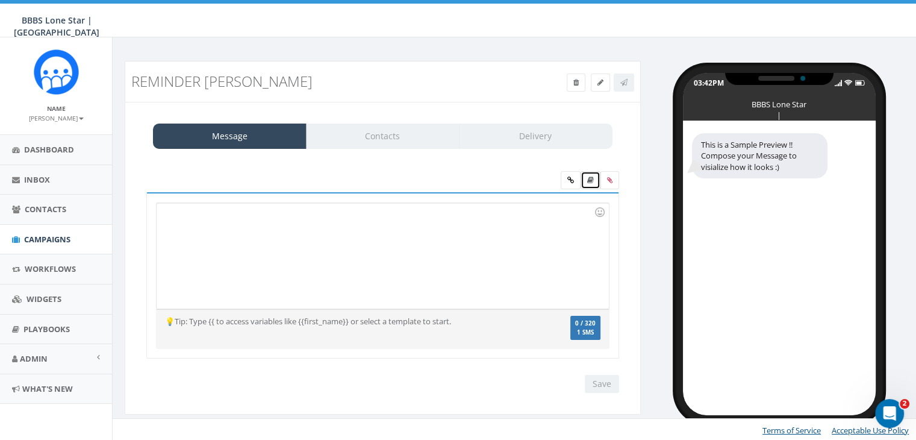
click at [590, 178] on icon at bounding box center [590, 180] width 7 height 7
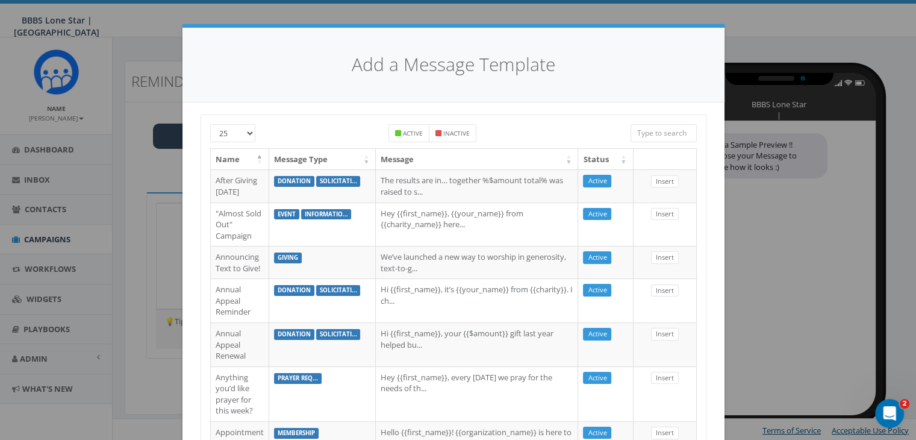
click at [663, 125] on input "search" at bounding box center [664, 133] width 66 height 18
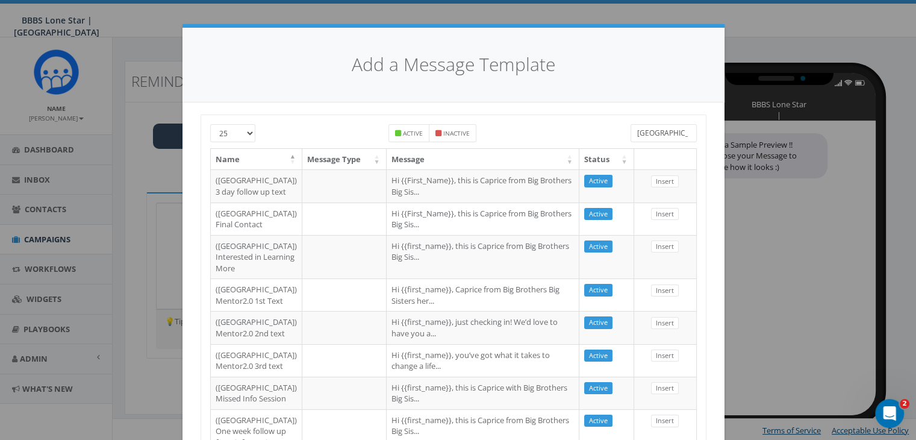
scroll to position [422, 0]
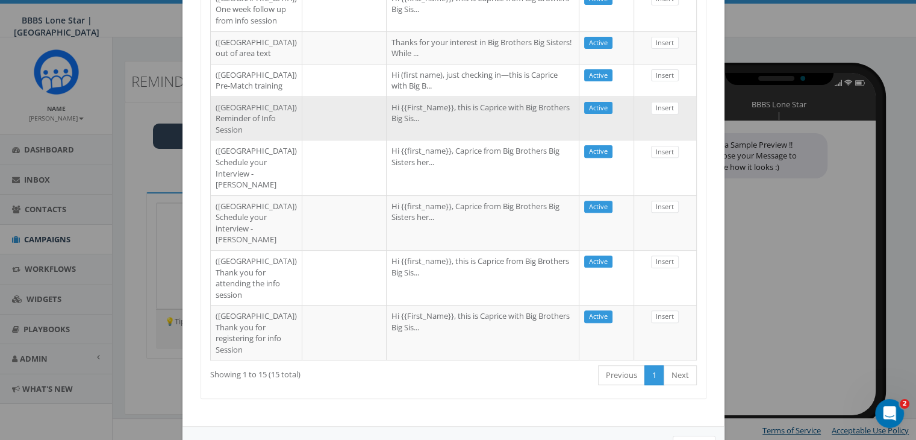
type input "Dallas"
click at [468, 140] on td "Hi {{First_Name}}, this is Caprice with Big Brothers Big Sis..." at bounding box center [483, 118] width 193 height 44
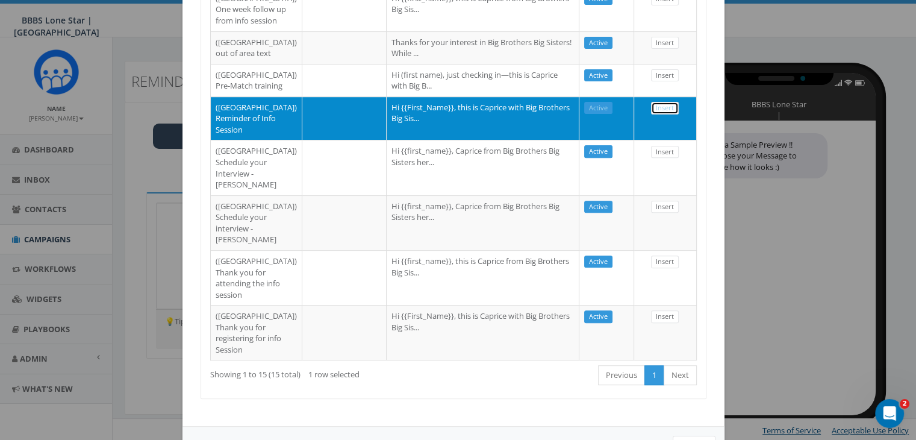
click at [653, 114] on link "Insert" at bounding box center [665, 108] width 28 height 13
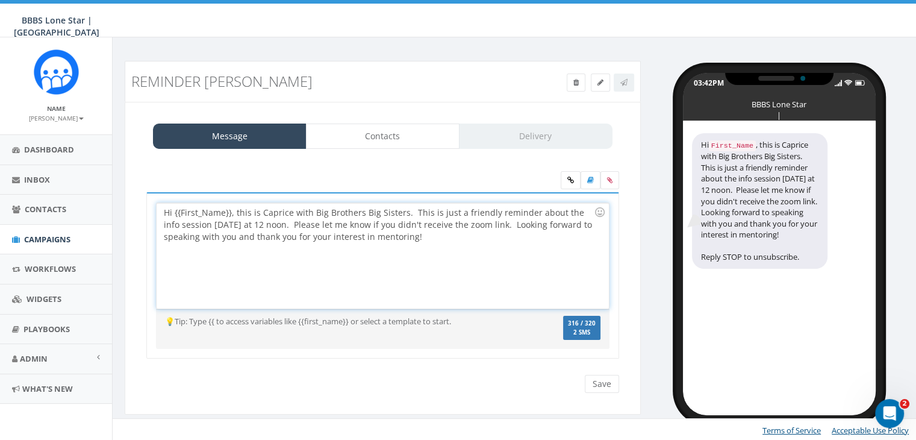
click at [230, 212] on div "Hi {{First_Name}}, this is Caprice with Big Brothers Big Sisters. This is just …" at bounding box center [383, 255] width 452 height 105
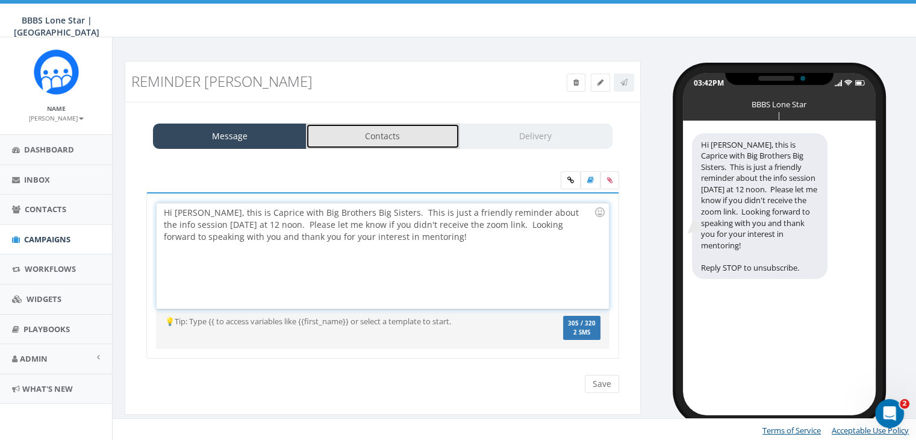
click at [350, 136] on link "Contacts" at bounding box center [383, 136] width 154 height 25
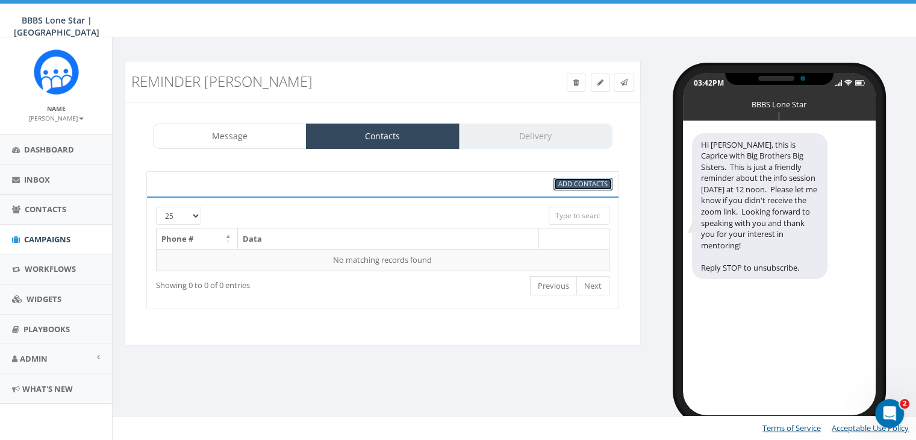
click at [600, 181] on span "Add Contacts" at bounding box center [583, 183] width 49 height 9
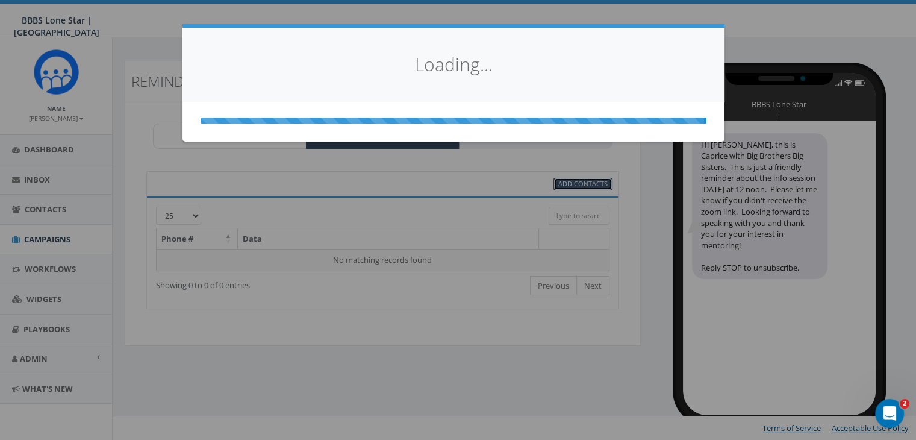
scroll to position [0, 0]
select select
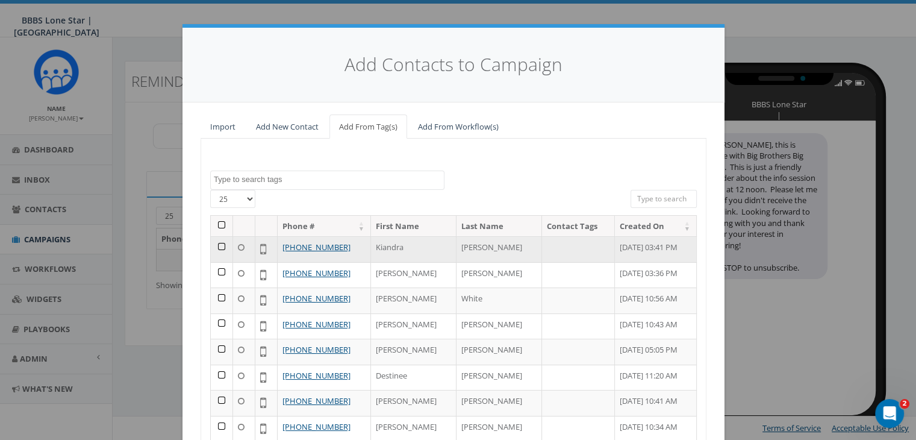
click at [212, 244] on td at bounding box center [222, 249] width 22 height 26
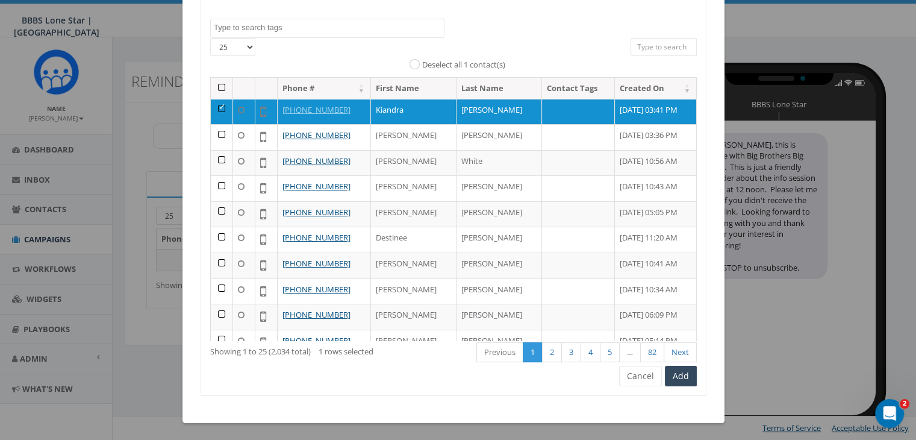
scroll to position [152, 0]
click at [672, 377] on button "Add" at bounding box center [681, 376] width 32 height 20
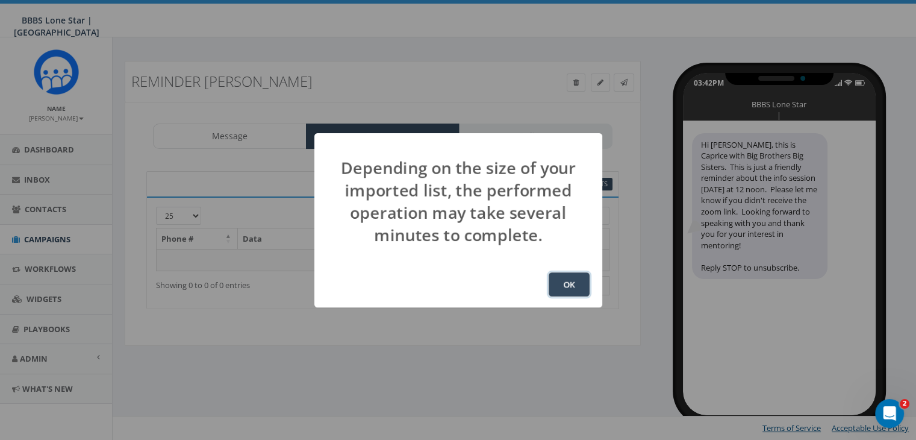
click at [567, 278] on button "OK" at bounding box center [569, 284] width 41 height 24
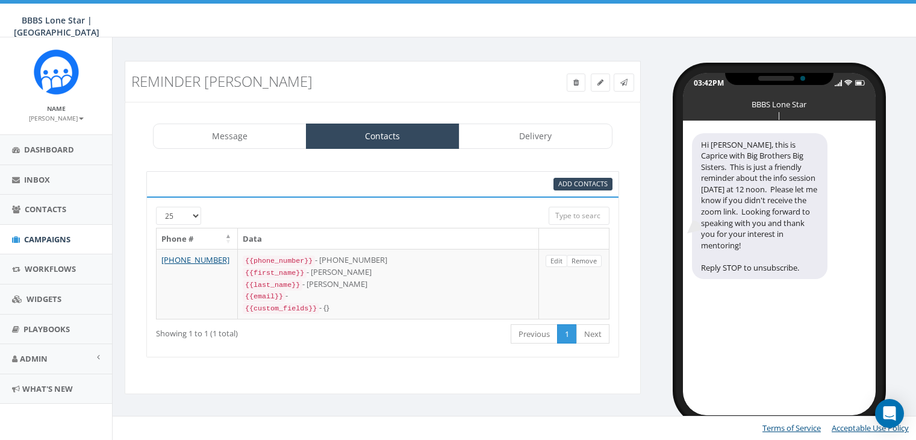
select select "1730"
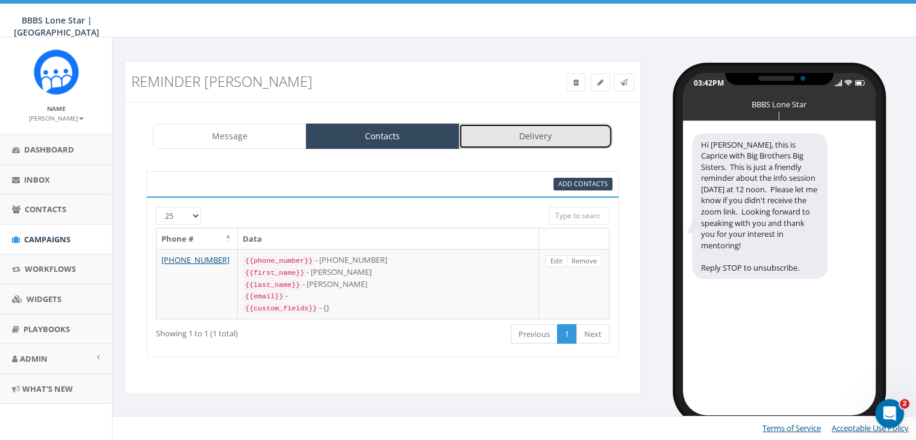
click at [513, 138] on link "Delivery" at bounding box center [536, 136] width 154 height 25
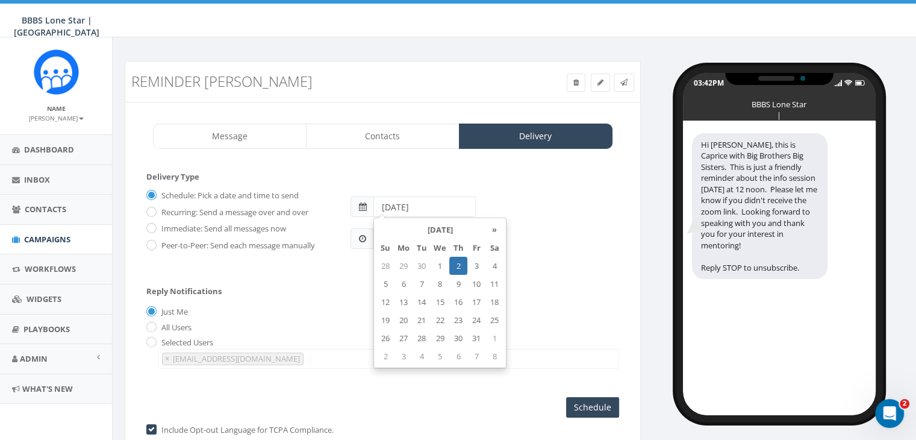
click at [455, 204] on input "[DATE]" at bounding box center [425, 206] width 102 height 20
click at [421, 298] on td "14" at bounding box center [422, 302] width 18 height 18
type input "[DATE]"
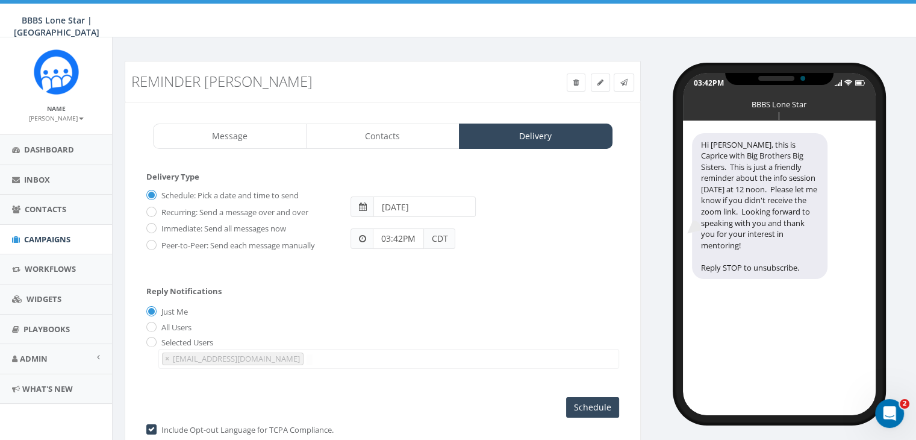
click at [542, 265] on form "Delivery Type Schedule: Pick a date and time to send Recurring: Send a message …" at bounding box center [382, 223] width 473 height 104
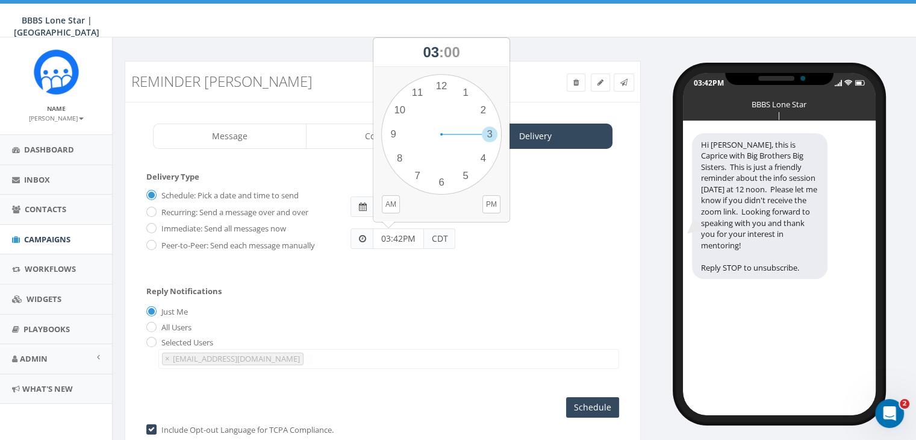
drag, startPoint x: 405, startPoint y: 239, endPoint x: 357, endPoint y: 238, distance: 48.2
click at [357, 238] on div "03:42PM CDT" at bounding box center [403, 238] width 105 height 20
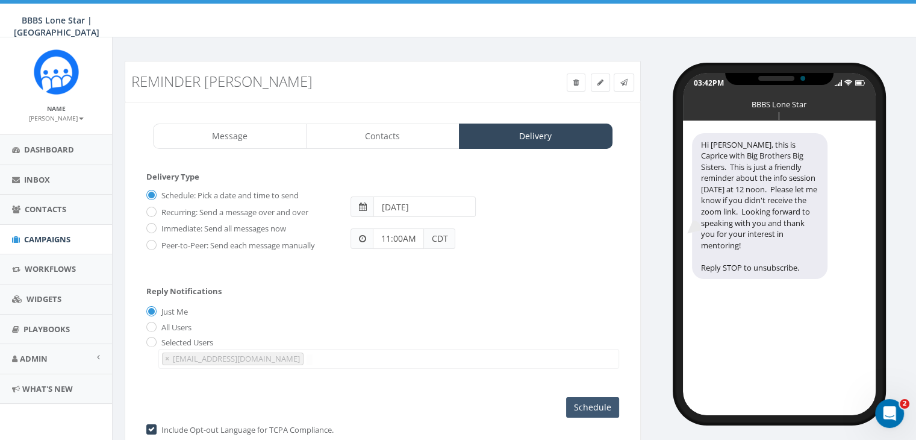
type input "11:00AM"
click at [579, 401] on input "Schedule" at bounding box center [592, 407] width 53 height 20
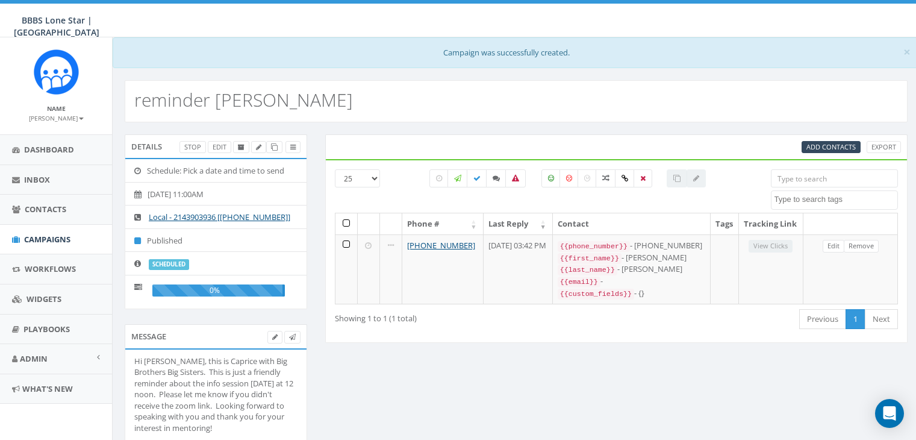
select select
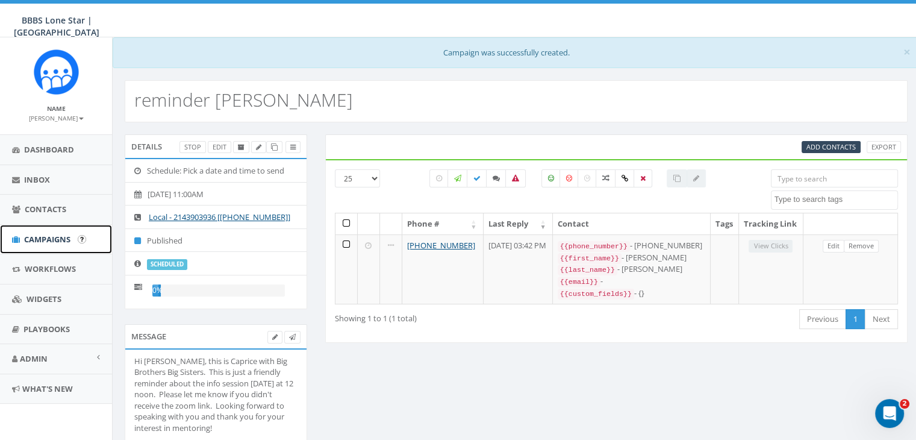
click at [41, 238] on span "Campaigns" at bounding box center [47, 239] width 46 height 11
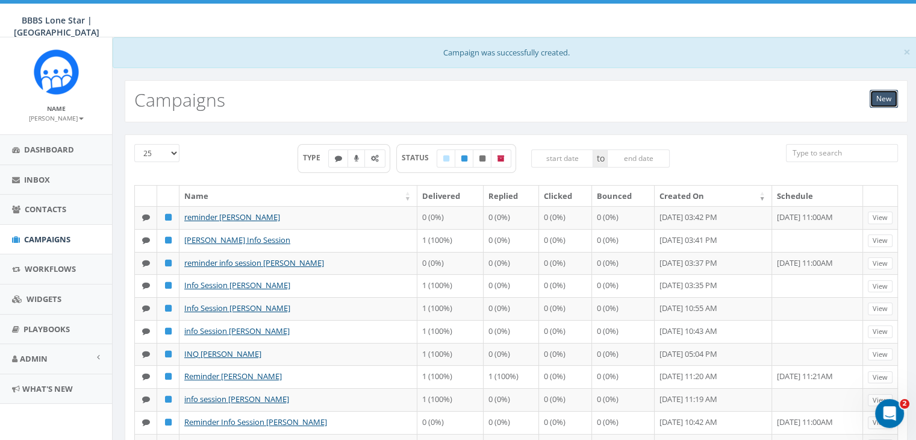
click at [883, 95] on link "New" at bounding box center [884, 99] width 28 height 18
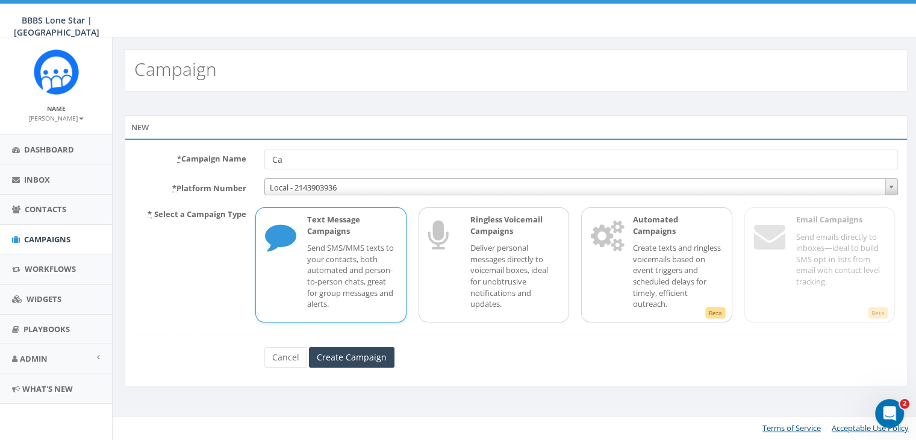
type input "C"
type input "[PERSON_NAME] info session"
click at [365, 349] on input "Create Campaign" at bounding box center [352, 357] width 86 height 20
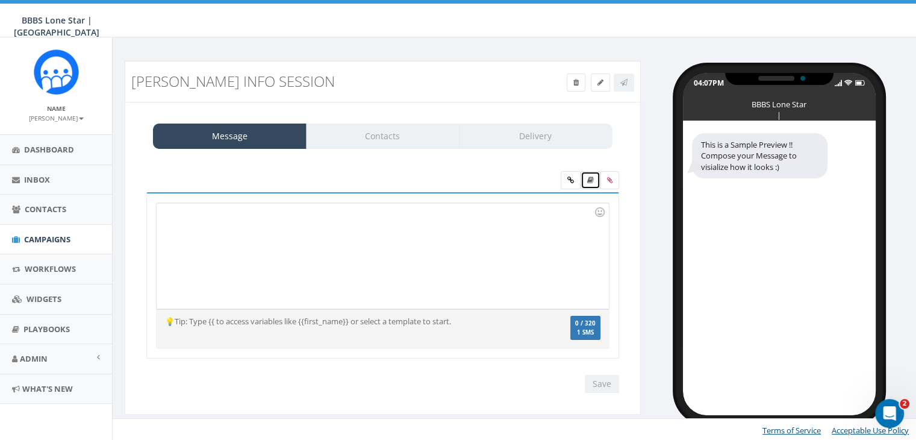
click at [596, 178] on link at bounding box center [591, 180] width 20 height 18
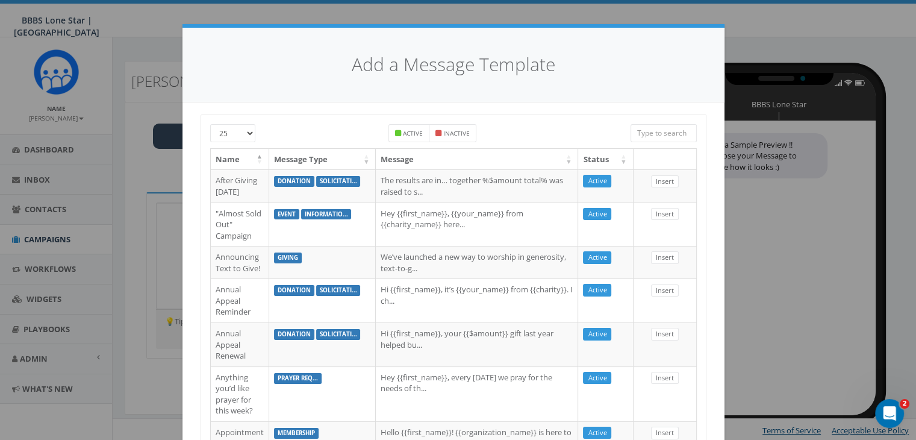
click at [656, 134] on input "search" at bounding box center [664, 133] width 66 height 18
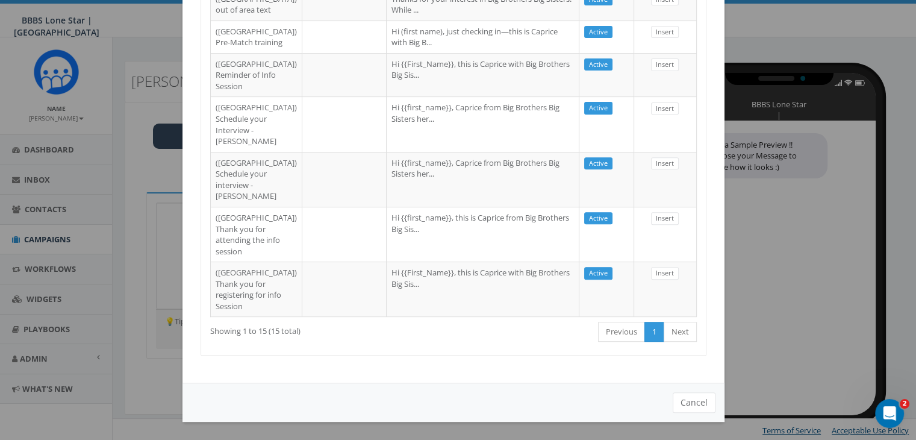
scroll to position [708, 0]
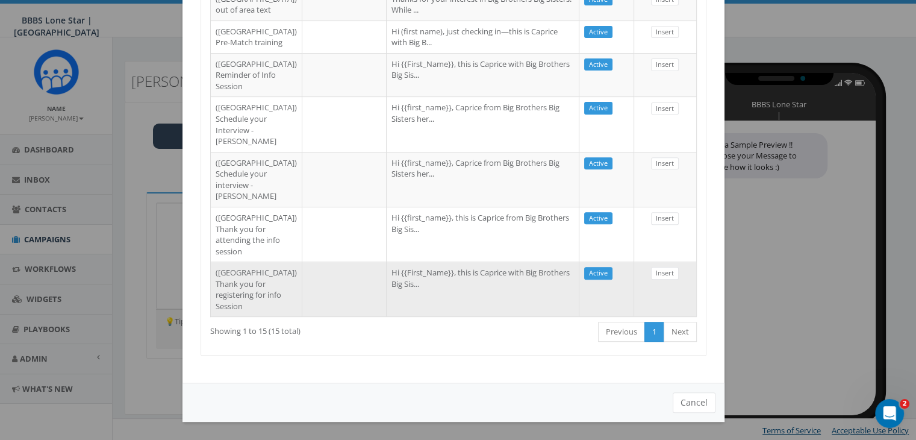
type input "Dallas"
click at [387, 284] on td "Hi {{First_Name}}, this is Caprice with Big Brothers Big Sis..." at bounding box center [483, 288] width 193 height 55
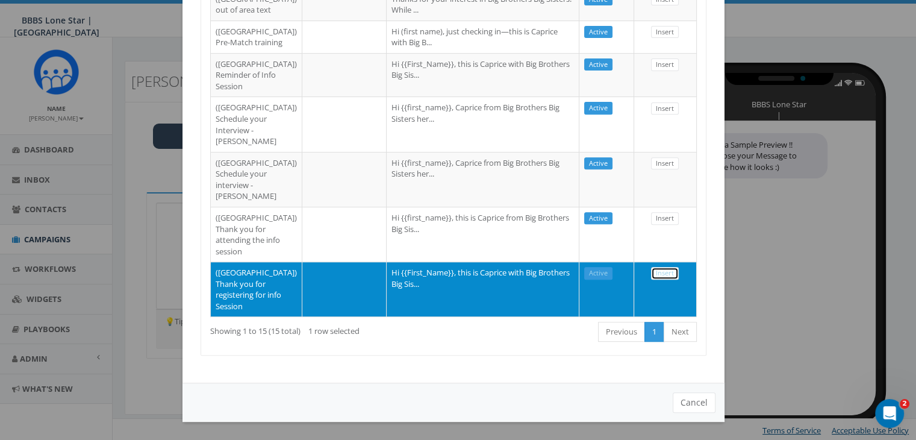
click at [654, 267] on link "Insert" at bounding box center [665, 273] width 28 height 13
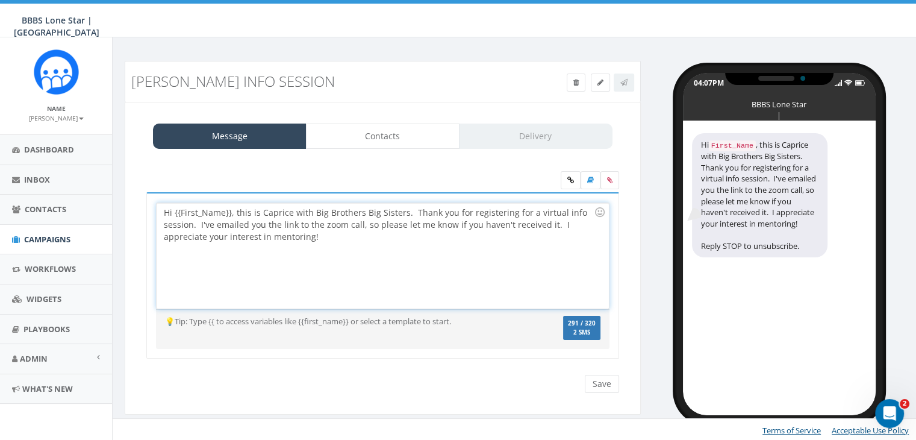
click at [230, 211] on div "Hi {{First_Name}}, this is Caprice with Big Brothers Big Sisters. Thank you for…" at bounding box center [383, 255] width 452 height 105
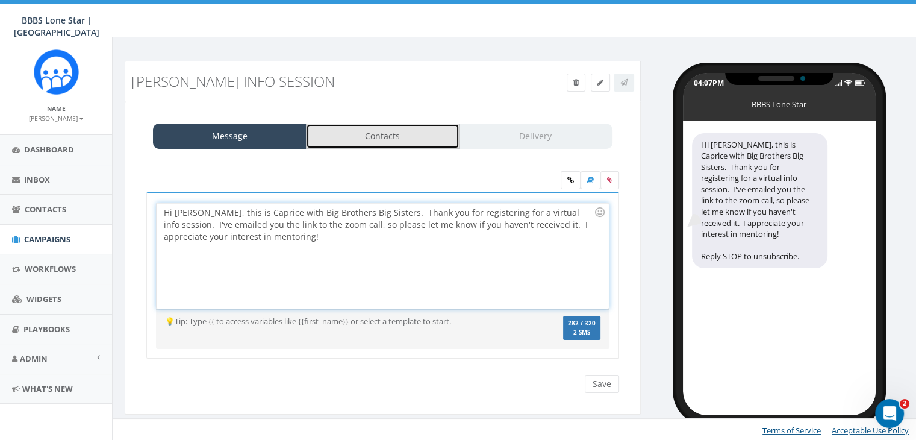
click at [415, 136] on link "Contacts" at bounding box center [383, 136] width 154 height 25
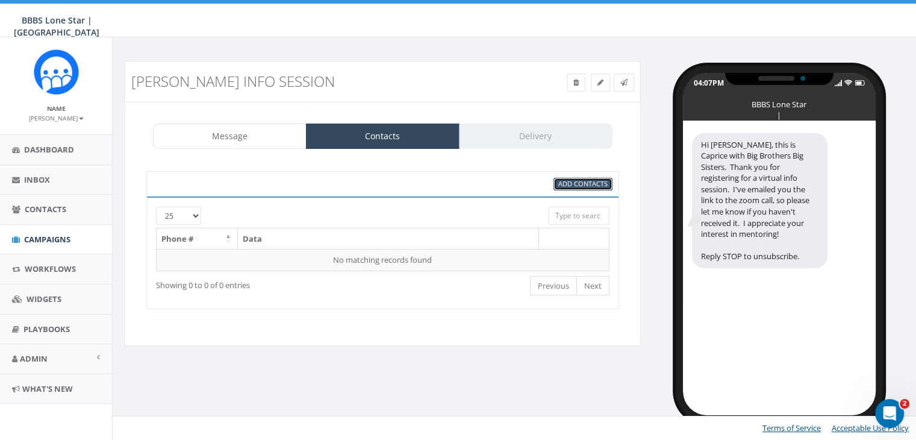
click at [568, 181] on span "Add Contacts" at bounding box center [583, 183] width 49 height 9
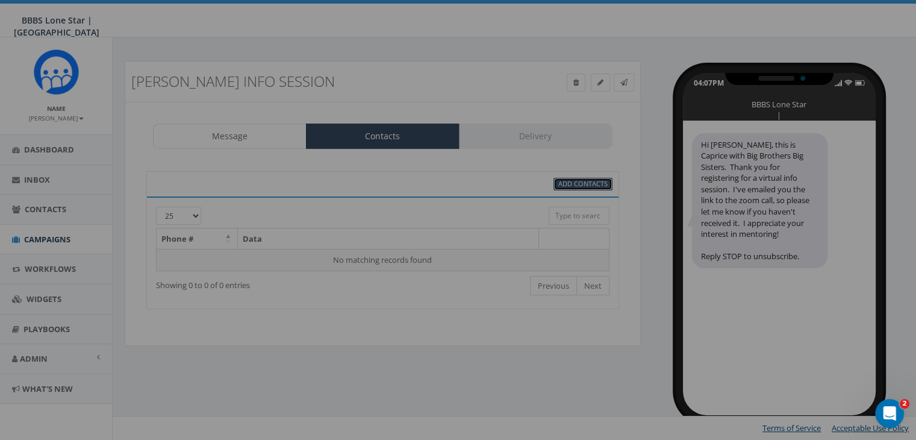
scroll to position [0, 0]
select select
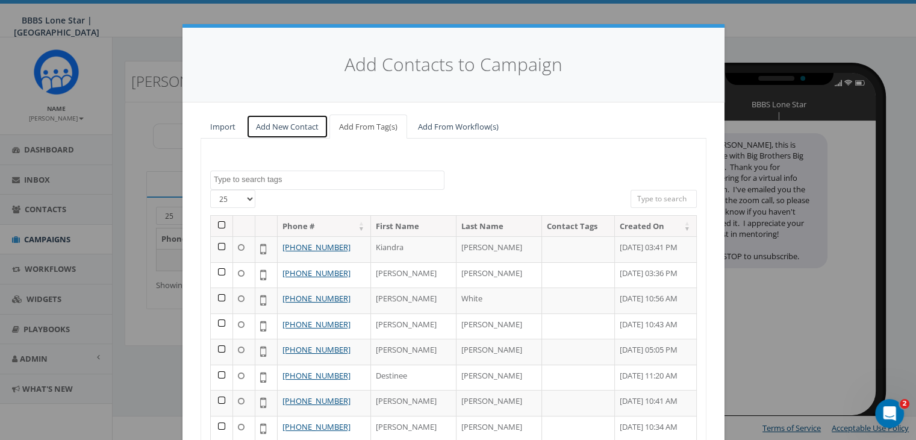
click at [283, 124] on link "Add New Contact" at bounding box center [287, 126] width 82 height 25
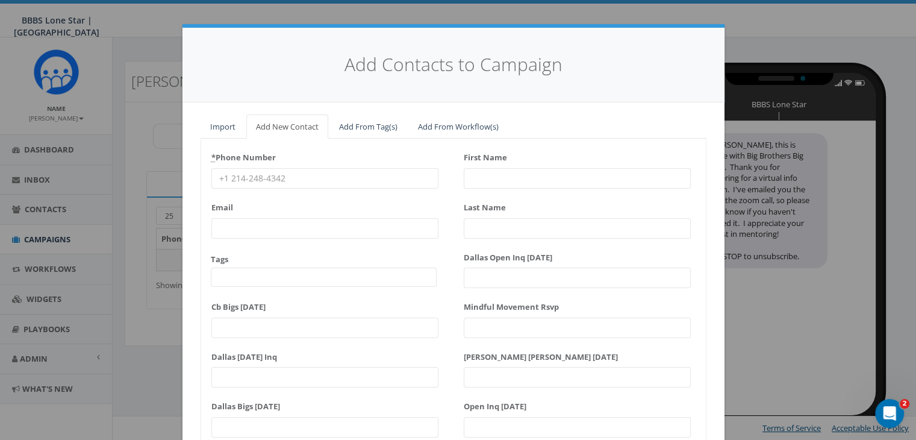
click at [227, 178] on input "* Phone Number" at bounding box center [324, 178] width 227 height 20
paste input "469-612-9393"
type input "469-612-9393"
click at [495, 173] on input "First Name" at bounding box center [577, 178] width 227 height 20
type input "Da"
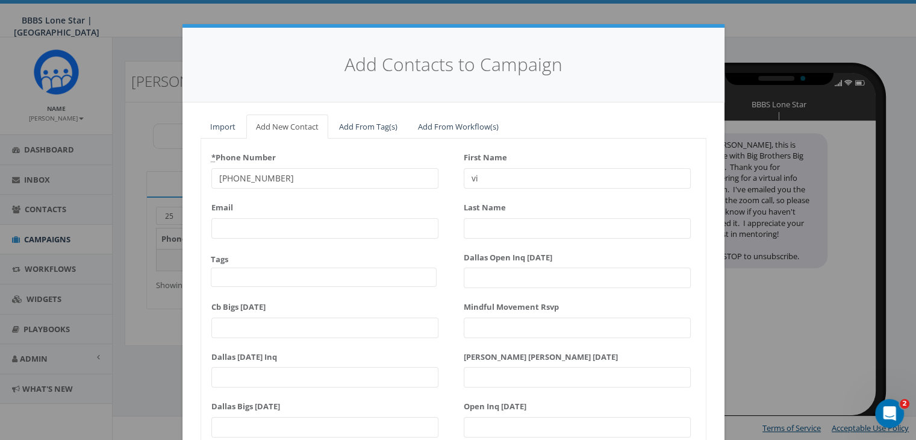
type input "v"
type input "Davinique"
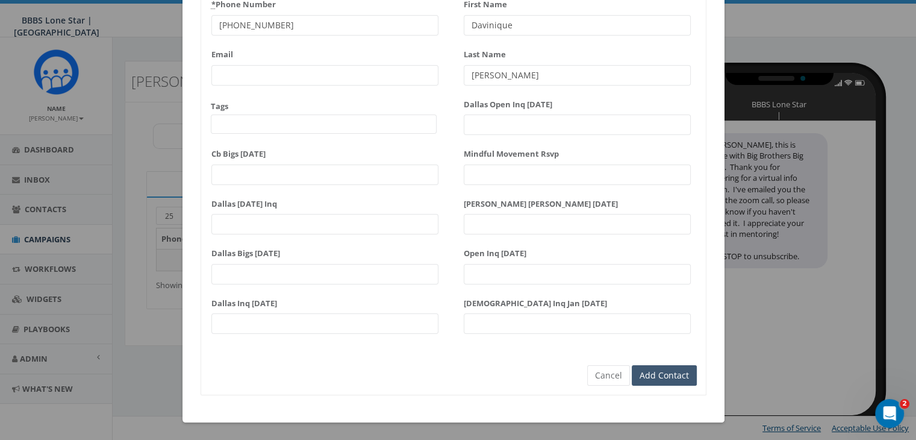
type input "Roberson"
click at [668, 372] on input "Add Contact" at bounding box center [664, 375] width 65 height 20
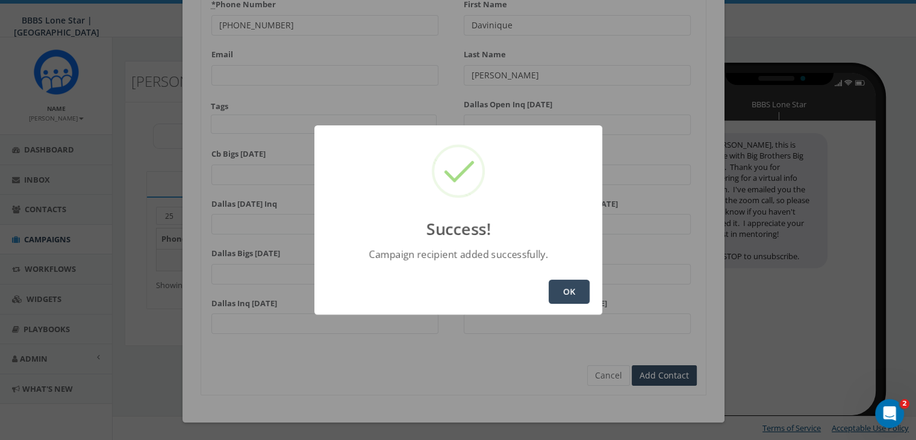
click at [576, 295] on button "OK" at bounding box center [569, 292] width 41 height 24
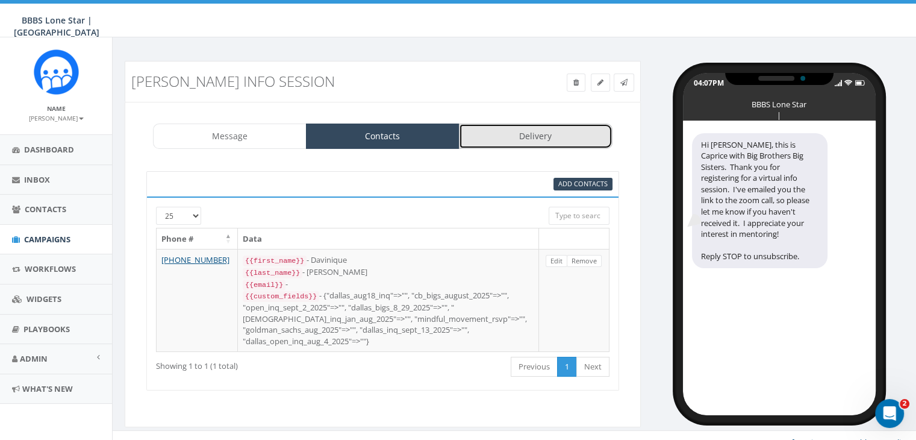
click at [533, 128] on link "Delivery" at bounding box center [536, 136] width 154 height 25
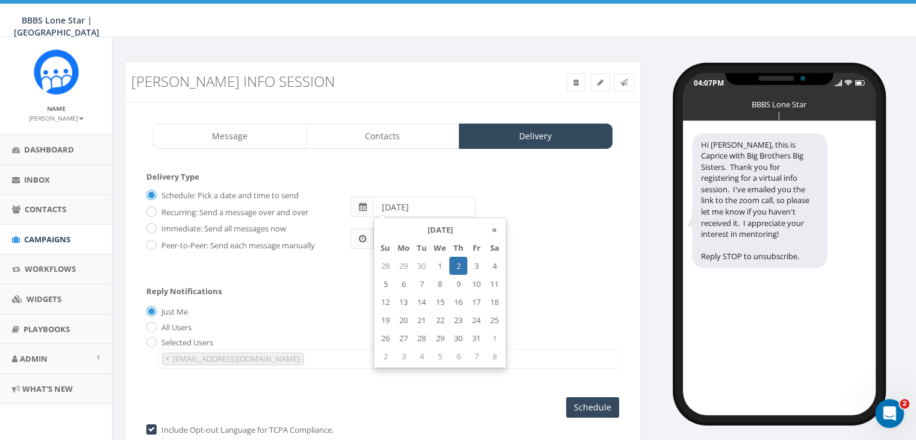
click at [437, 206] on input "2025-10-02" at bounding box center [425, 206] width 102 height 20
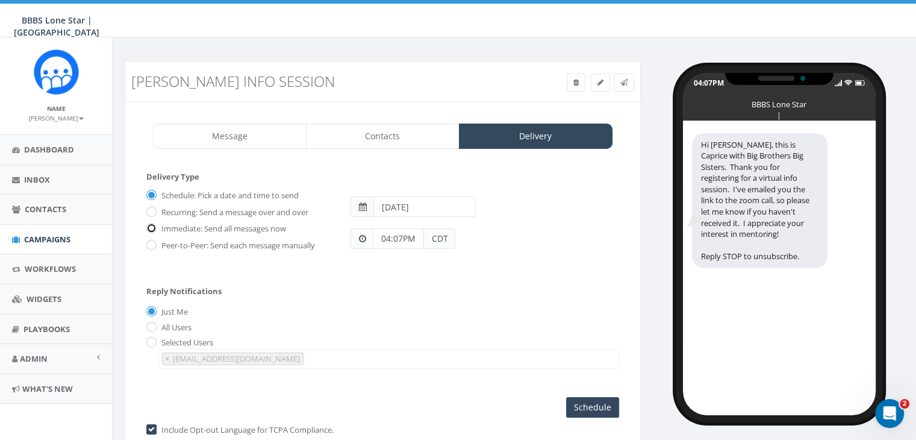
click at [152, 225] on input "Immediate: Send all messages now" at bounding box center [150, 229] width 8 height 8
radio input "true"
click at [599, 398] on input "Send Now" at bounding box center [591, 407] width 57 height 20
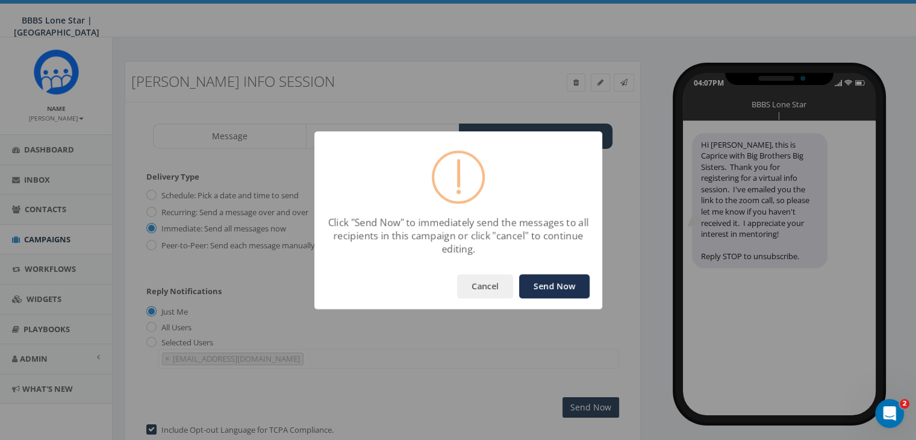
click at [557, 281] on button "Send Now" at bounding box center [554, 286] width 70 height 24
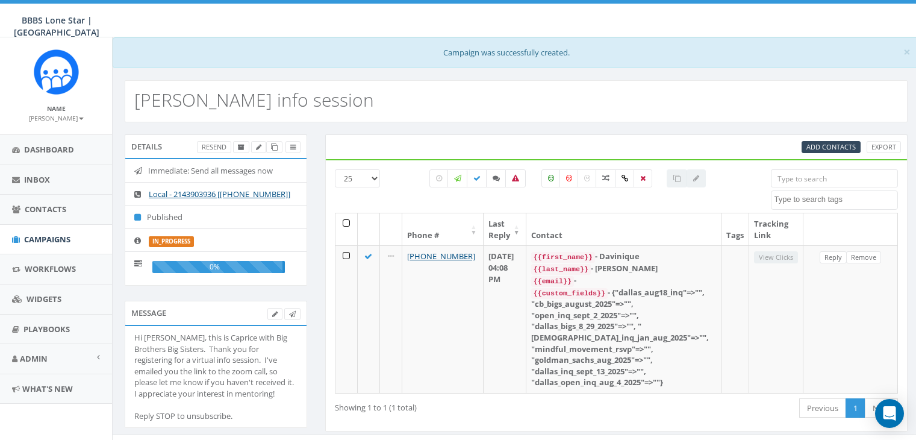
select select
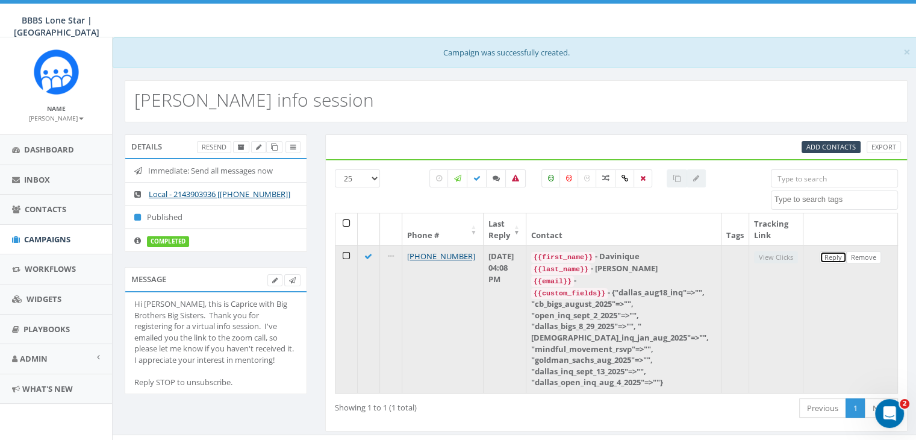
click at [831, 257] on link "Reply" at bounding box center [833, 257] width 27 height 13
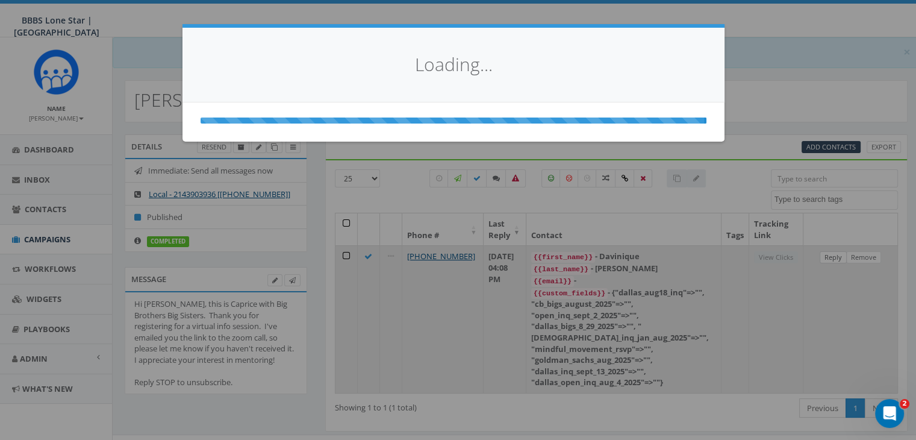
select select
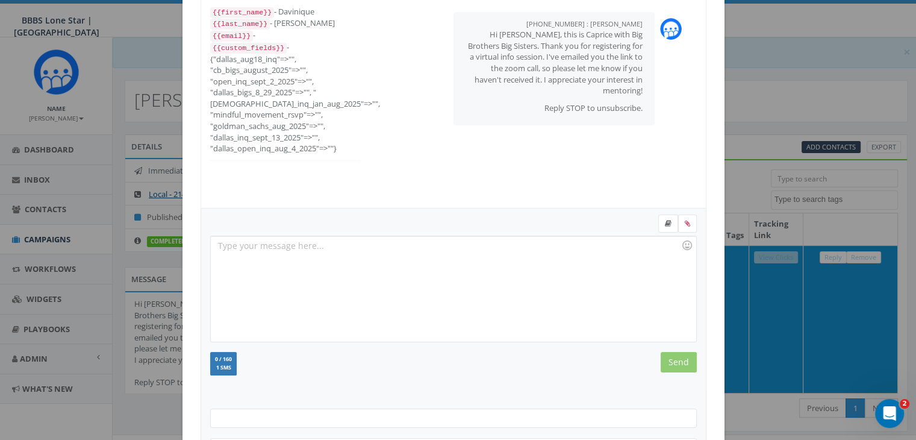
scroll to position [161, 0]
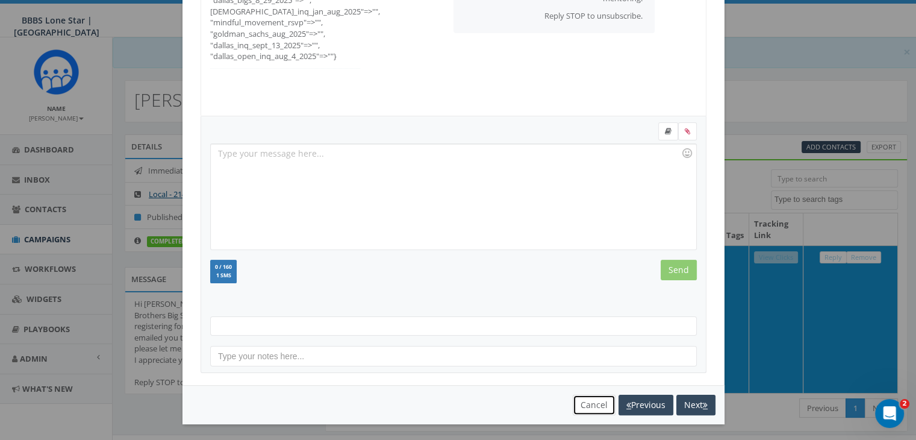
click at [574, 404] on button "Cancel" at bounding box center [594, 405] width 43 height 20
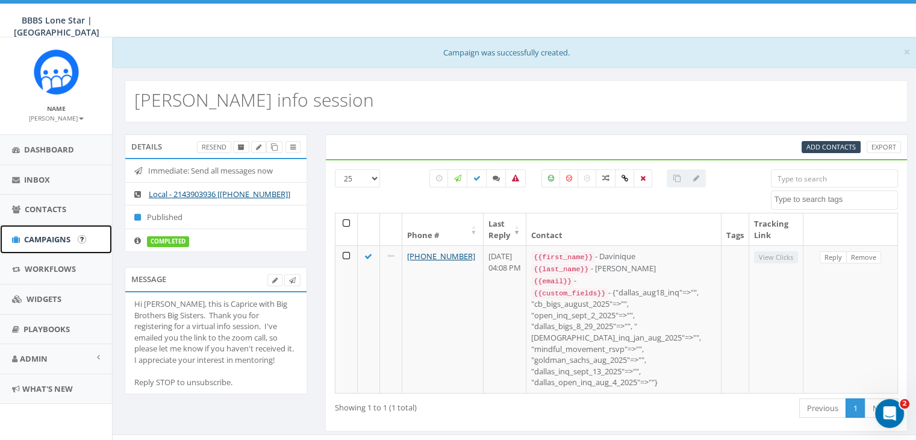
click at [49, 232] on link "Campaigns" at bounding box center [56, 240] width 112 height 30
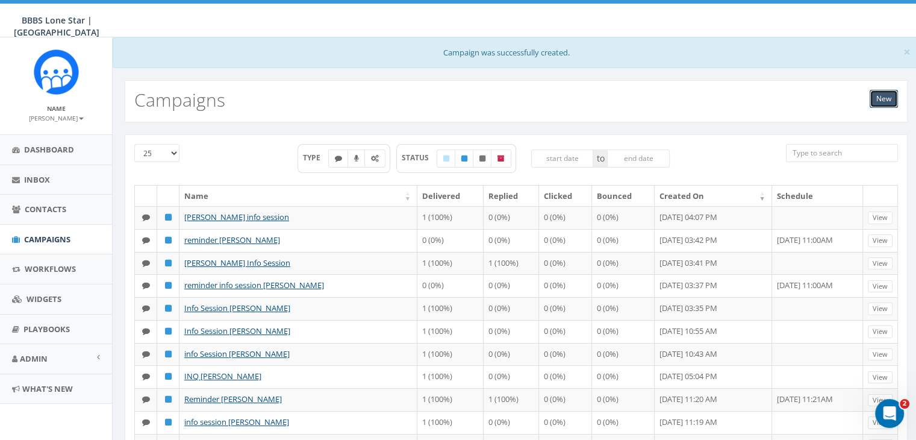
click at [880, 99] on link "New" at bounding box center [884, 99] width 28 height 18
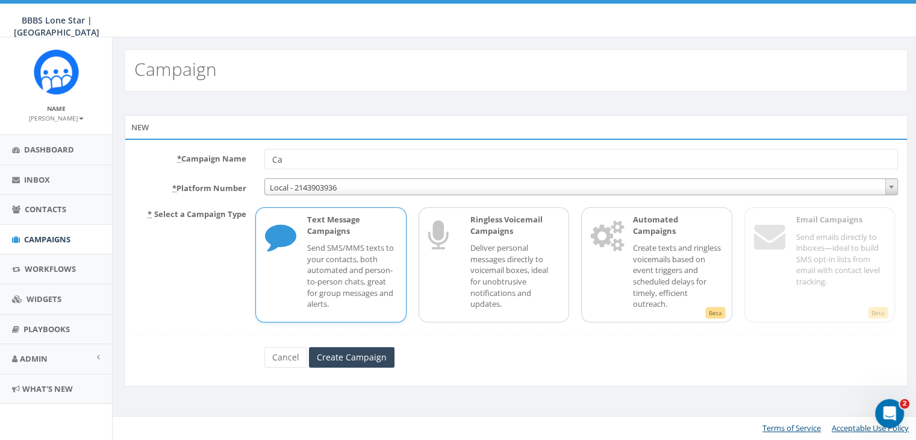
type input "C"
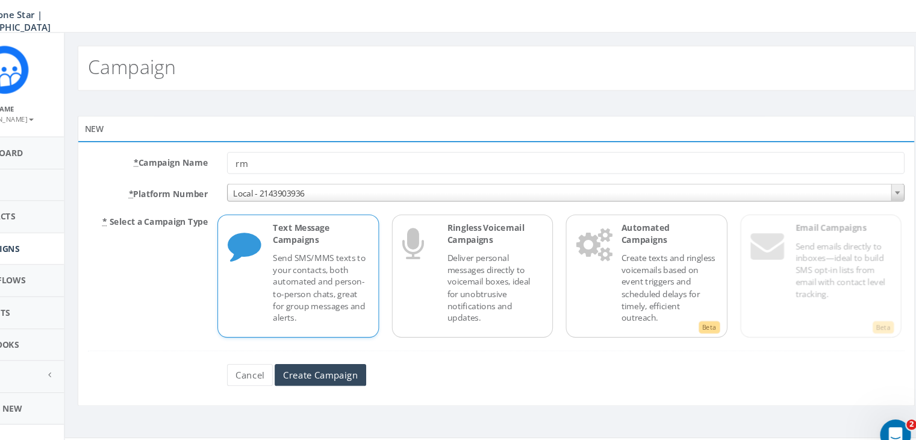
type input "r"
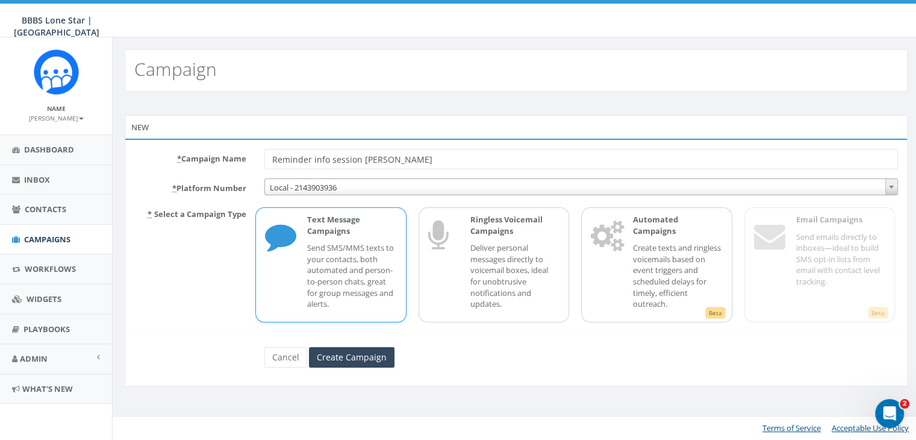
type input "Reminder info session [PERSON_NAME]"
click at [372, 257] on p "Send SMS/MMS texts to your contacts, both automated and person-to-person chats,…" at bounding box center [351, 275] width 89 height 67
click at [366, 357] on input "Create Campaign" at bounding box center [352, 357] width 86 height 20
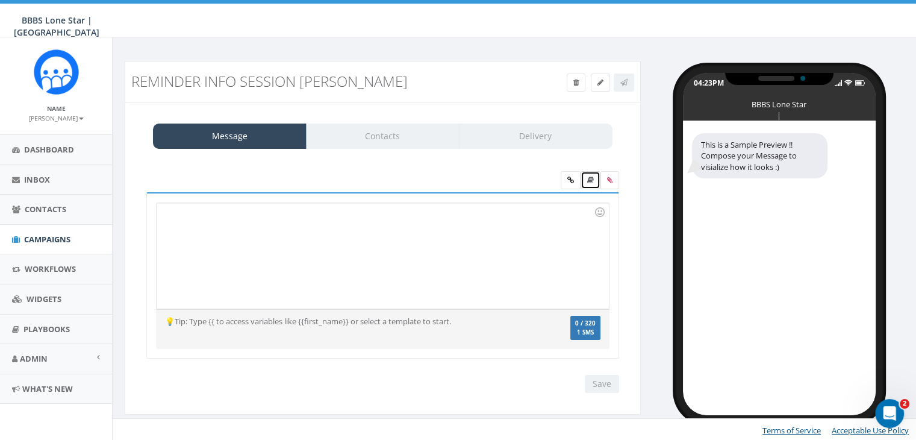
click at [587, 179] on icon at bounding box center [590, 180] width 7 height 7
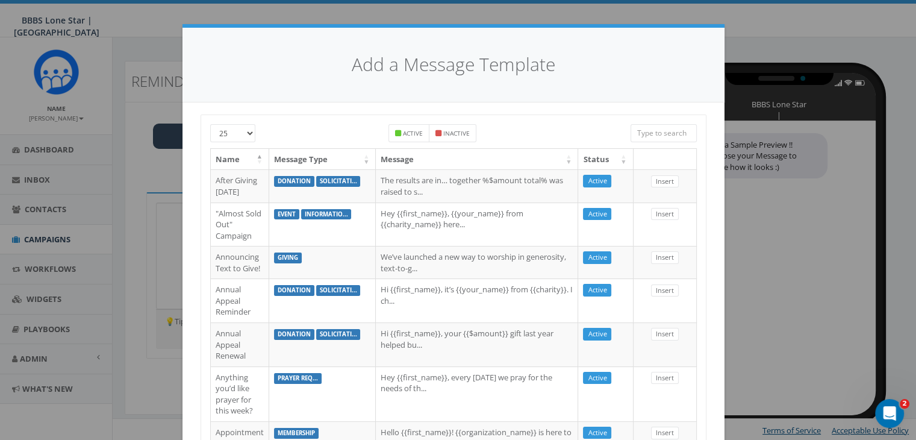
click at [656, 133] on input "search" at bounding box center [664, 133] width 66 height 18
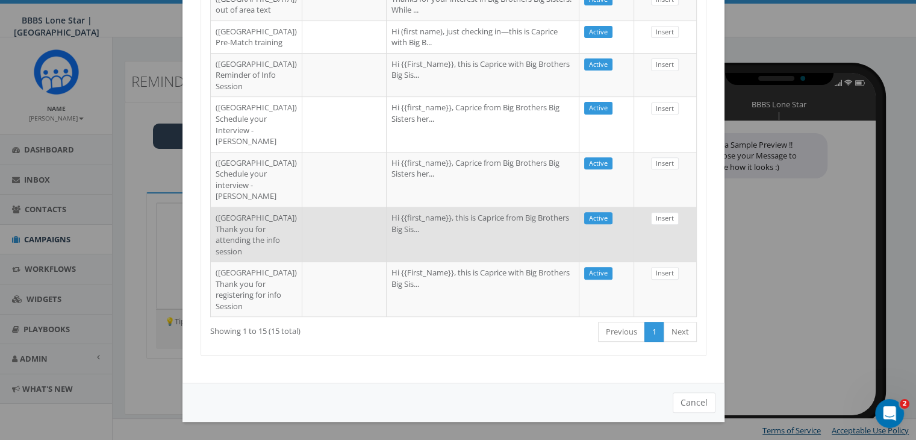
scroll to position [603, 0]
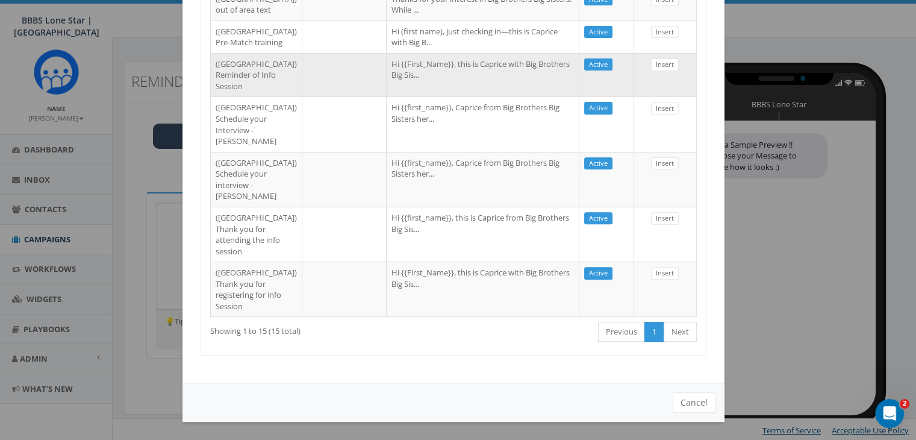
type input "dallas"
click at [454, 80] on td "Hi {{First_Name}}, this is Caprice with Big Brothers Big Sis..." at bounding box center [483, 75] width 193 height 44
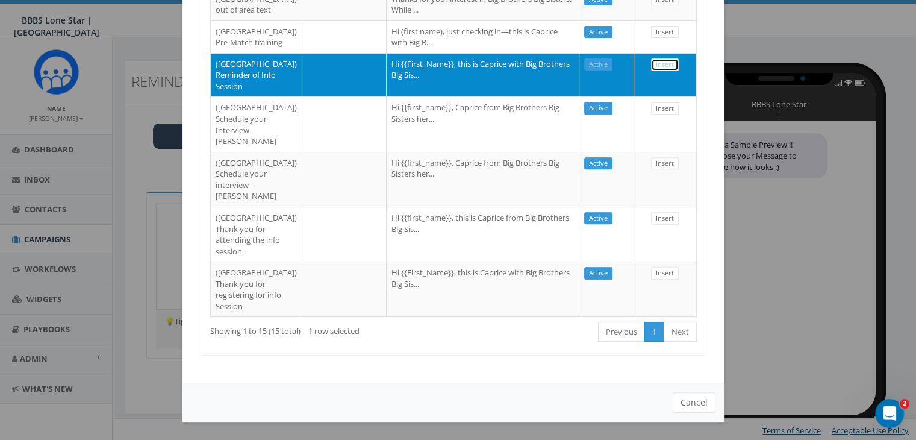
click at [656, 67] on link "Insert" at bounding box center [665, 64] width 28 height 13
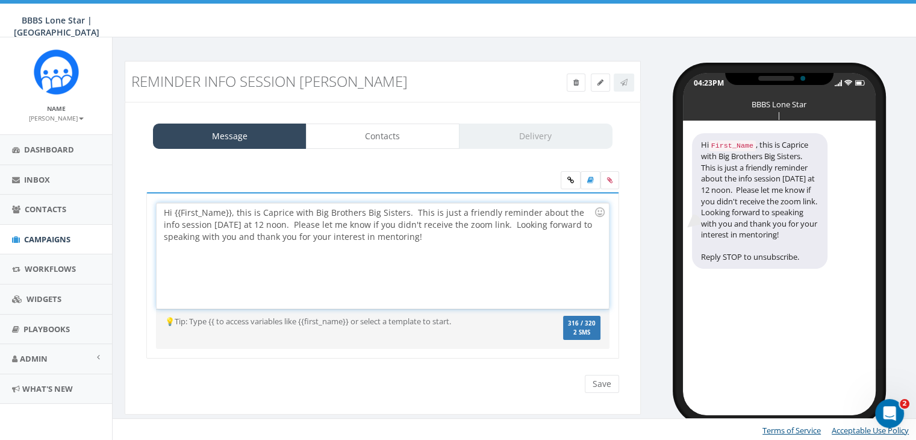
click at [230, 214] on div "Hi {{First_Name}}, this is Caprice with Big Brothers Big Sisters. This is just …" at bounding box center [383, 255] width 452 height 105
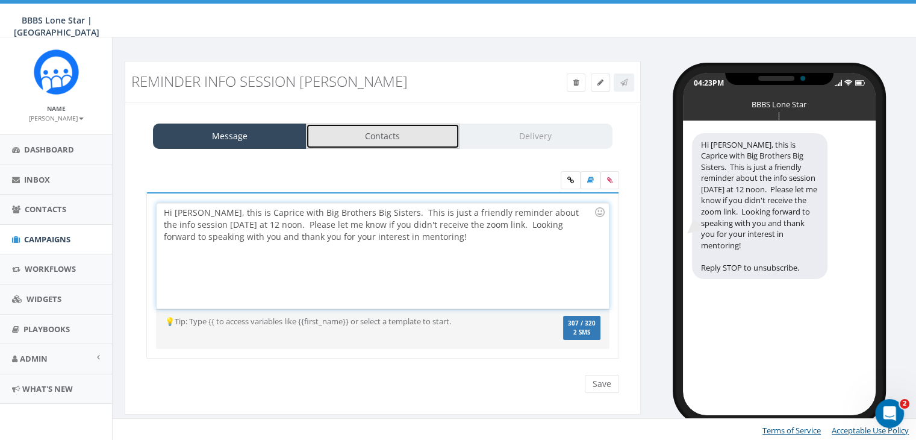
click at [389, 141] on link "Contacts" at bounding box center [383, 136] width 154 height 25
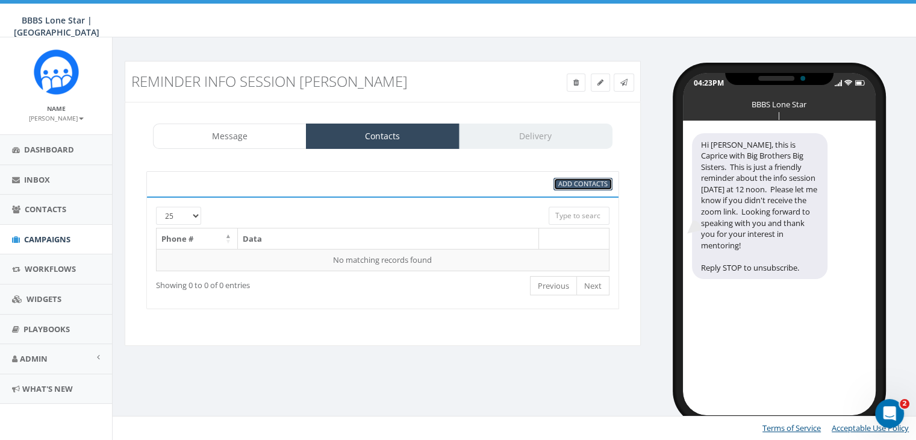
click at [594, 183] on span "Add Contacts" at bounding box center [583, 183] width 49 height 9
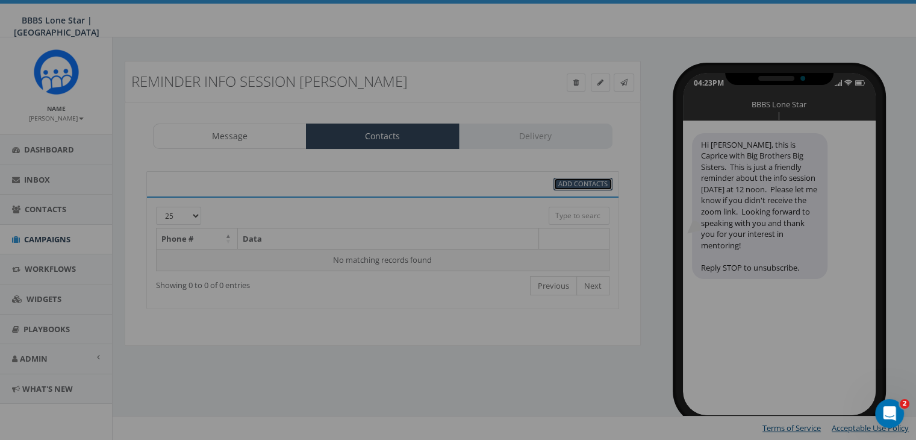
select select
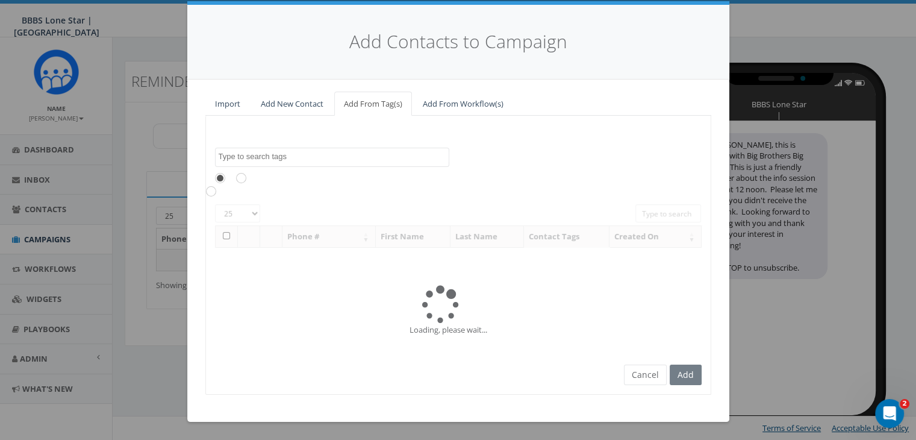
scroll to position [0, 0]
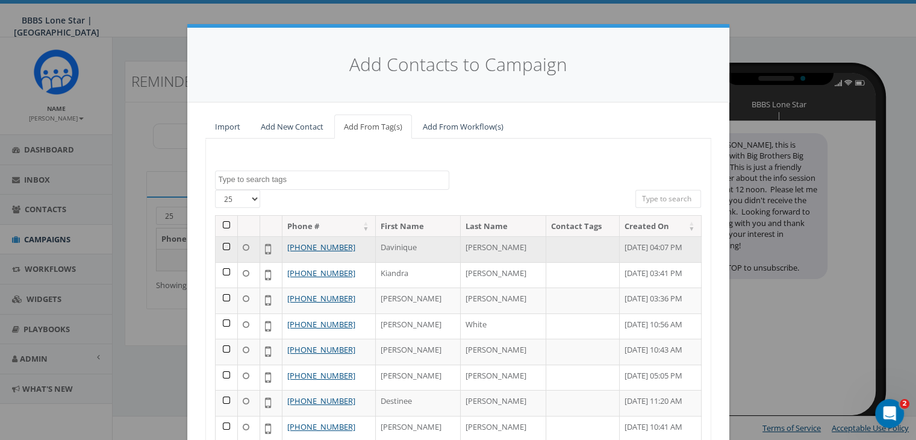
click at [218, 248] on td at bounding box center [227, 249] width 22 height 26
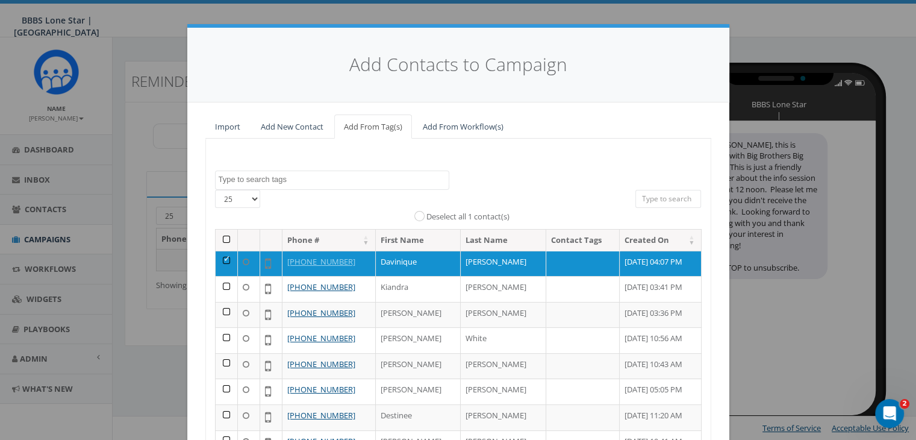
scroll to position [152, 0]
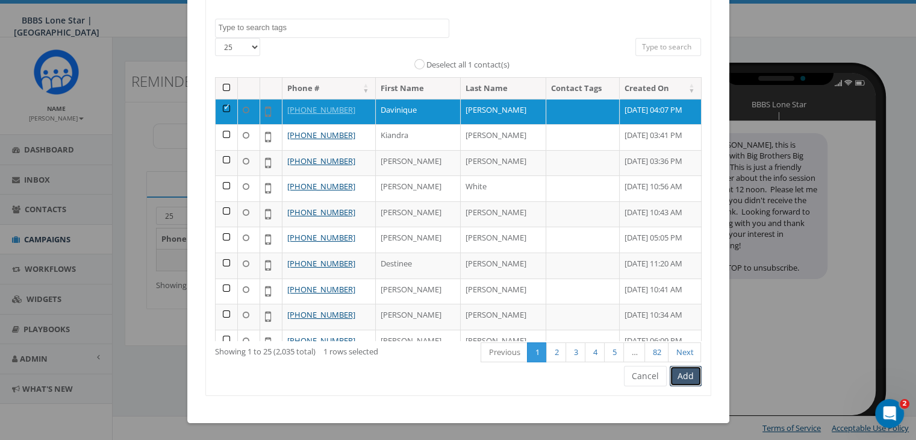
click at [690, 378] on button "Add" at bounding box center [686, 376] width 32 height 20
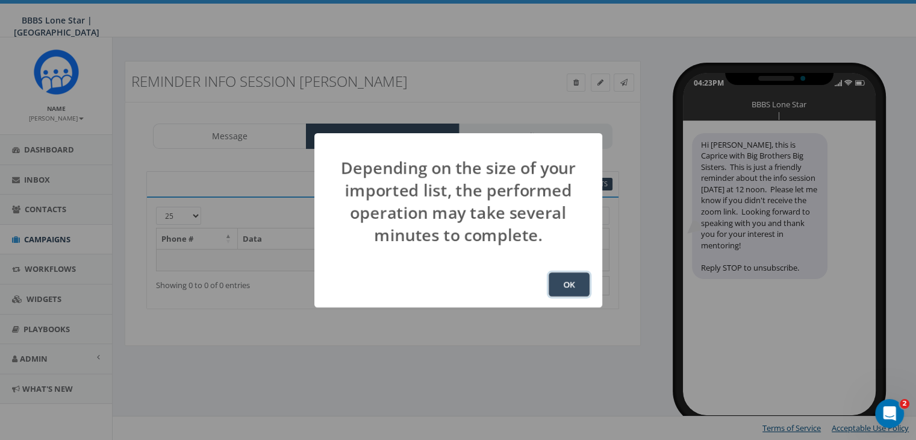
click at [566, 280] on button "OK" at bounding box center [569, 284] width 41 height 24
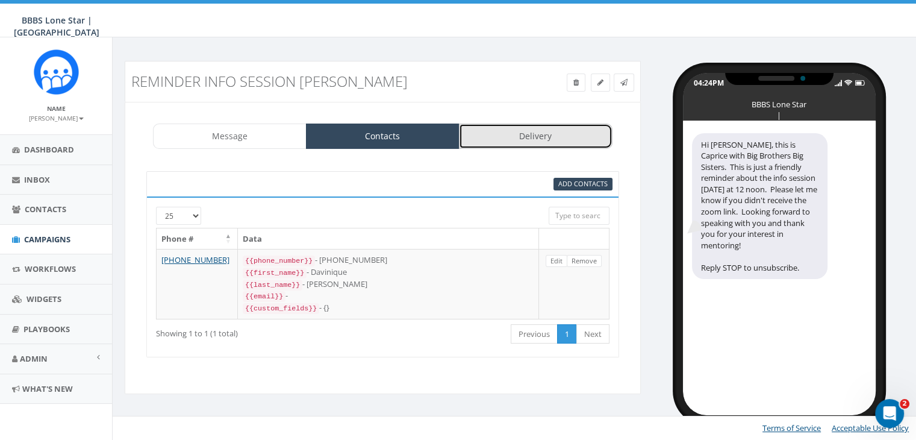
click at [540, 140] on link "Delivery" at bounding box center [536, 136] width 154 height 25
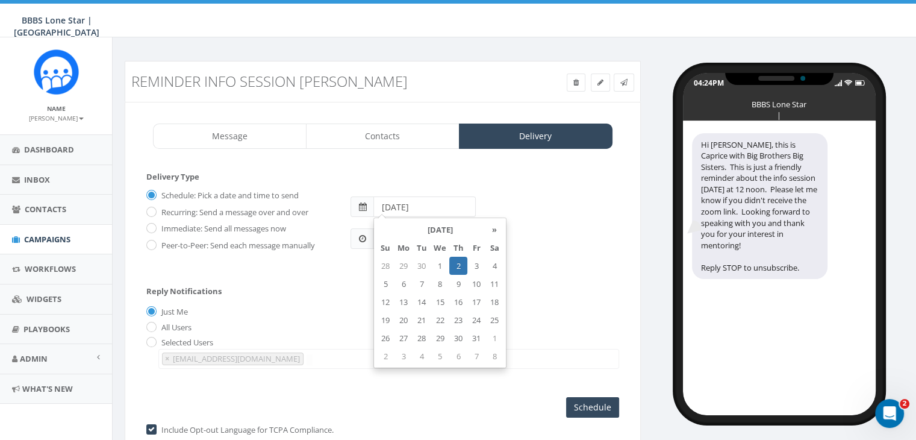
click at [439, 207] on input "[DATE]" at bounding box center [425, 206] width 102 height 20
click at [424, 298] on td "14" at bounding box center [422, 302] width 18 height 18
type input "[DATE]"
click at [349, 284] on div "Reply Notifications Just Me All Users Selected Users [EMAIL_ADDRESS][DOMAIN_NAM…" at bounding box center [382, 325] width 473 height 100
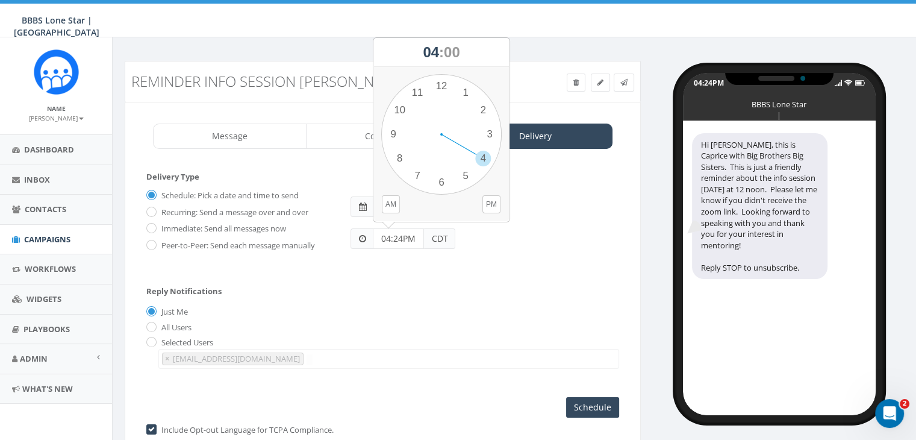
drag, startPoint x: 406, startPoint y: 239, endPoint x: 380, endPoint y: 242, distance: 26.1
click at [380, 242] on input "04:24PM" at bounding box center [398, 238] width 51 height 20
click at [502, 295] on div "Reply Notifications Just Me All Users Selected Users [EMAIL_ADDRESS][DOMAIN_NAM…" at bounding box center [382, 325] width 473 height 100
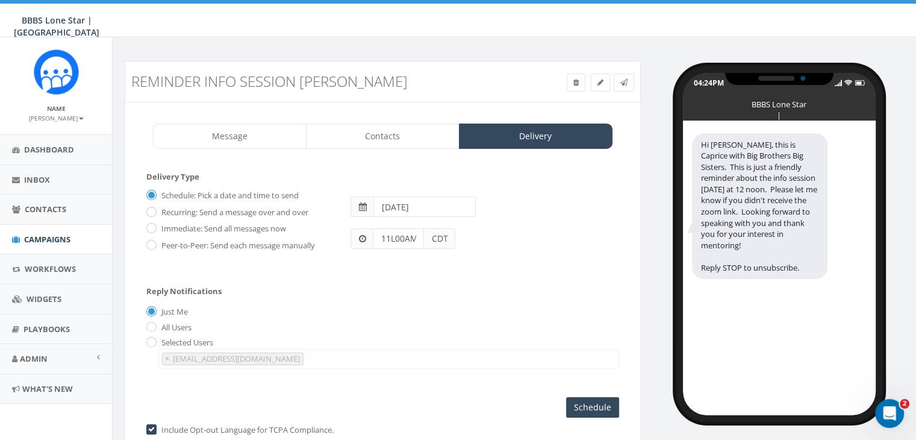
click at [395, 238] on input "11L00AM" at bounding box center [398, 238] width 51 height 20
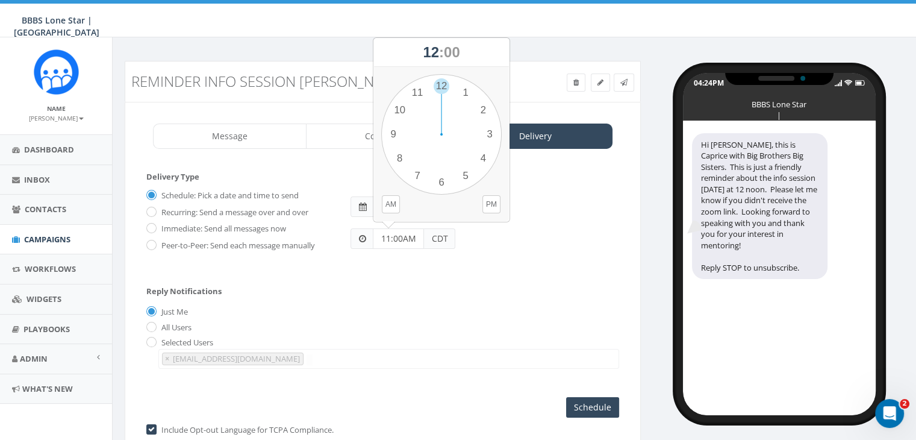
type input "11:00AM"
click at [416, 284] on div "Reply Notifications Just Me All Users Selected Users abruce@bbbstx.org chawkins…" at bounding box center [382, 325] width 473 height 100
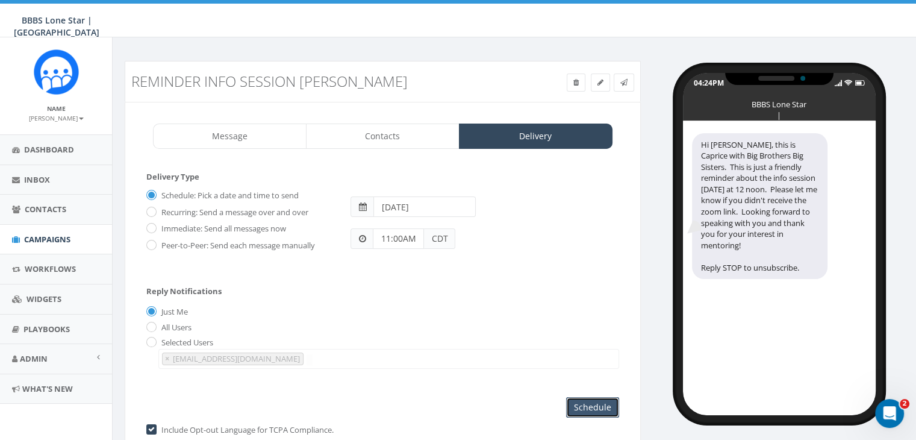
click at [578, 399] on input "Schedule" at bounding box center [592, 407] width 53 height 20
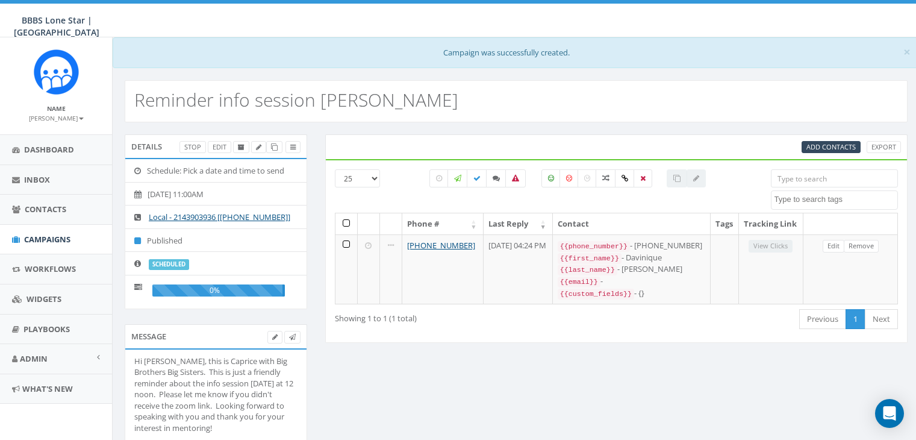
select select
click at [39, 236] on span "Campaigns" at bounding box center [47, 239] width 46 height 11
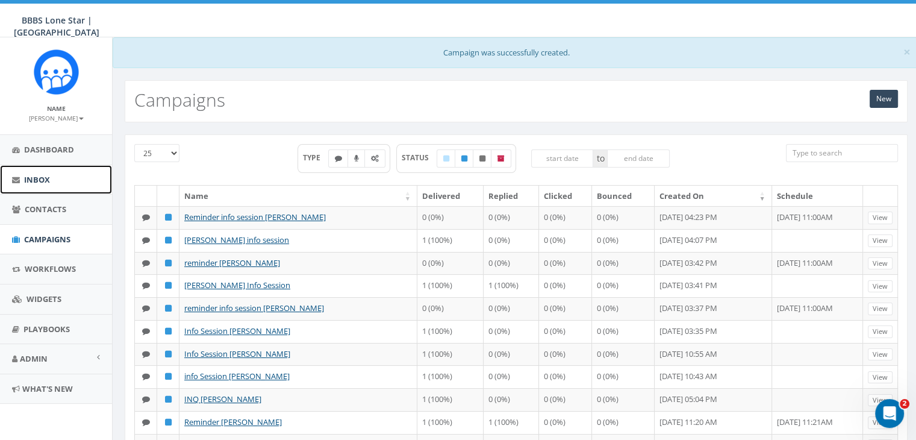
click at [36, 174] on span "Inbox" at bounding box center [37, 179] width 26 height 11
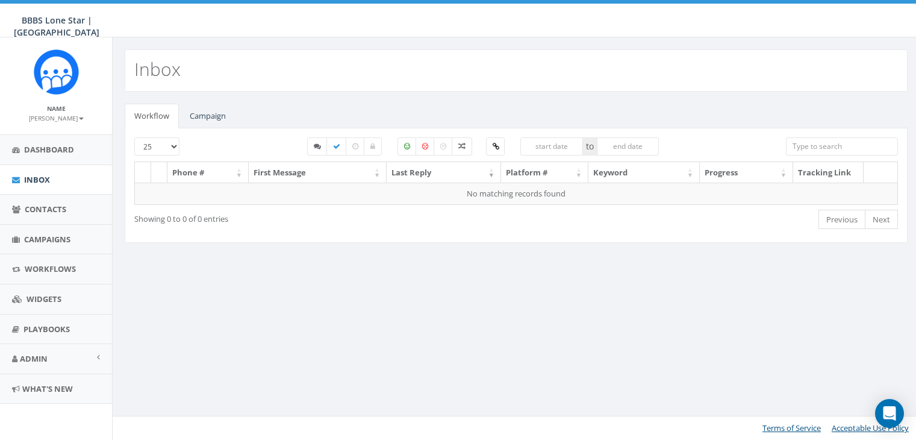
select select
click at [219, 114] on link "Campaign" at bounding box center [207, 116] width 55 height 25
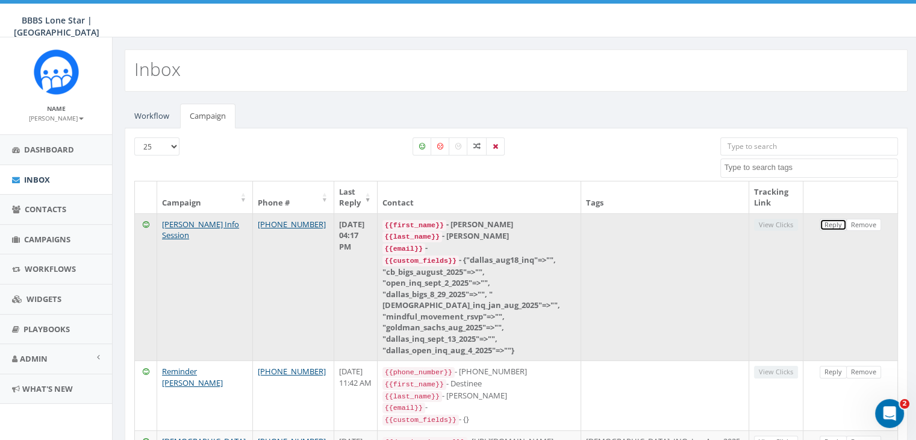
click at [834, 220] on link "Reply" at bounding box center [833, 225] width 27 height 13
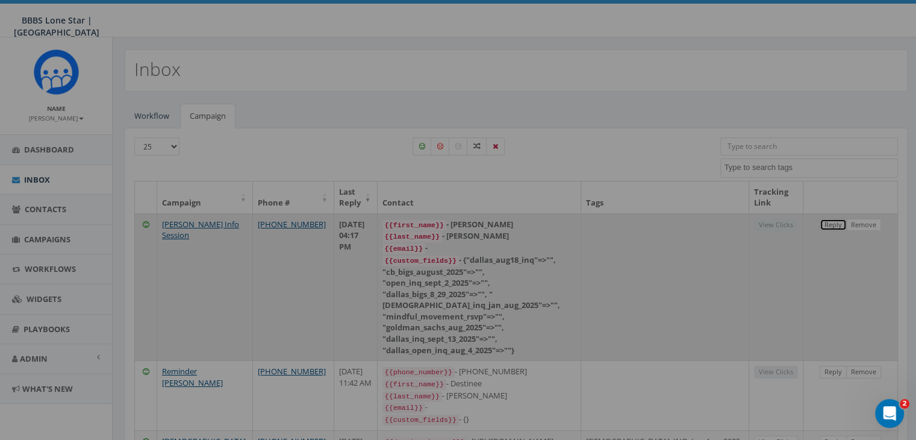
select select
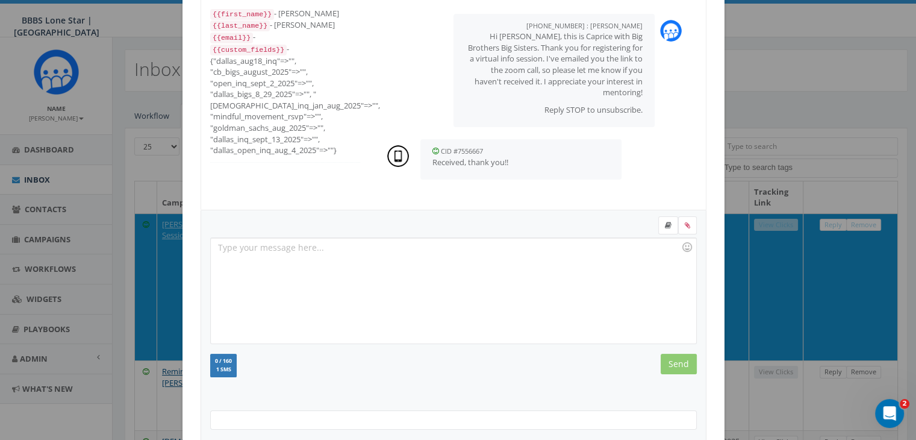
scroll to position [161, 0]
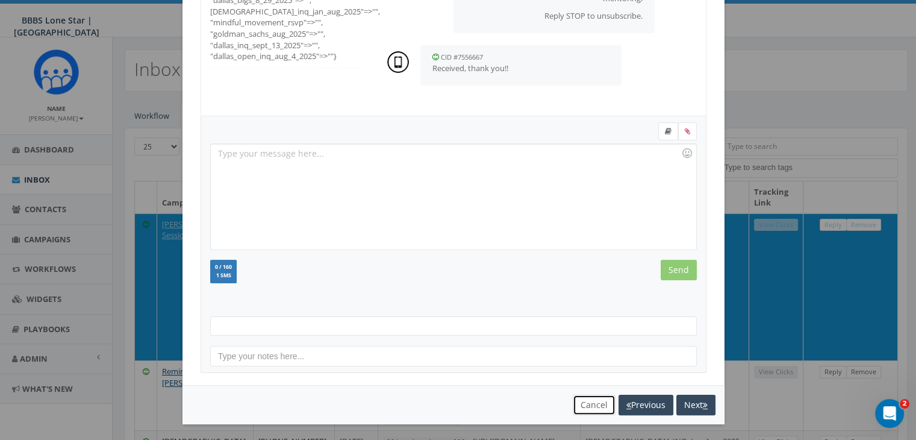
click at [592, 401] on button "Cancel" at bounding box center [594, 405] width 43 height 20
